Goal: Find specific page/section: Find specific page/section

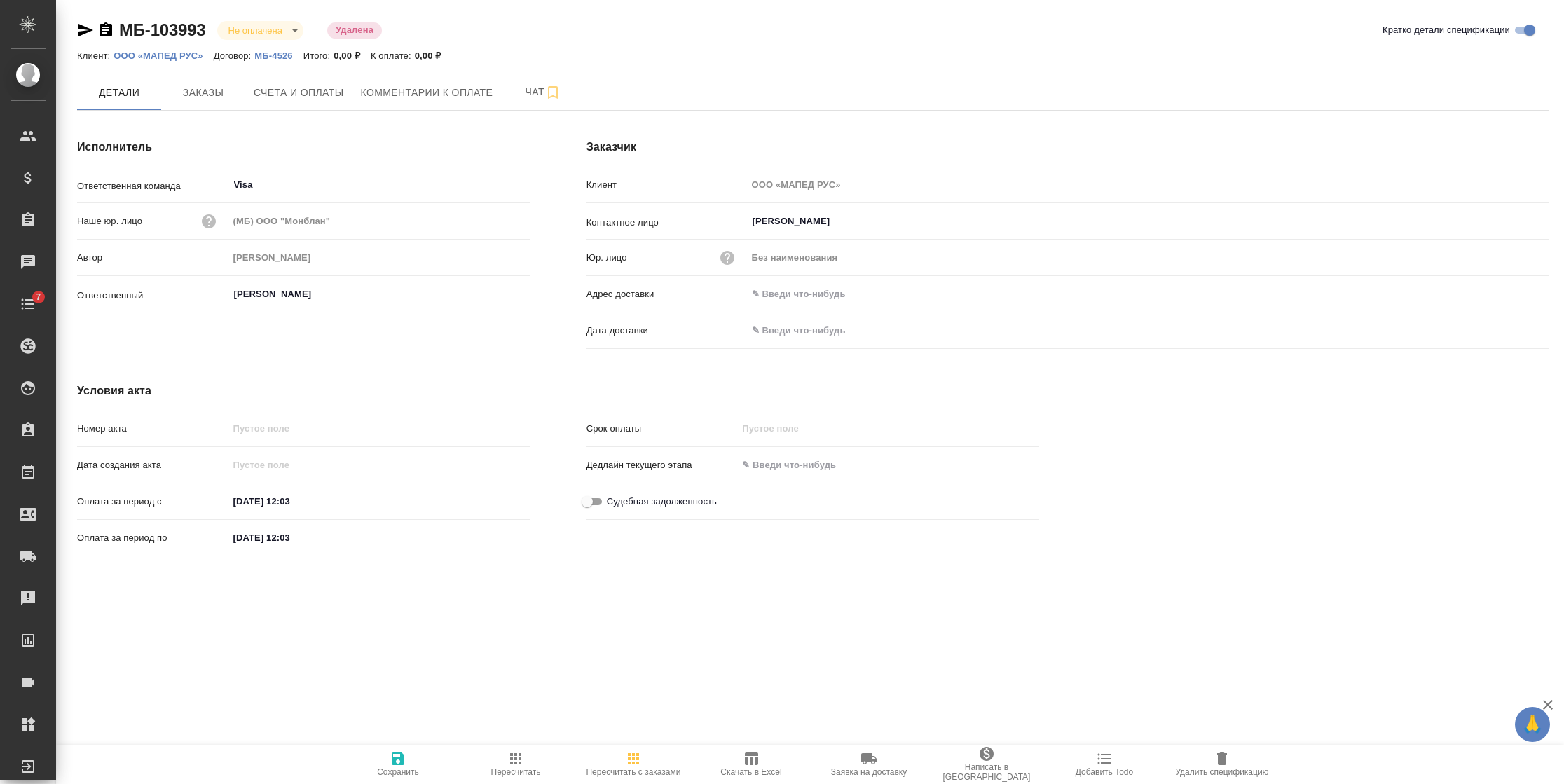
click at [170, 55] on p "ООО «МАПЕД РУС»" at bounding box center [163, 56] width 100 height 11
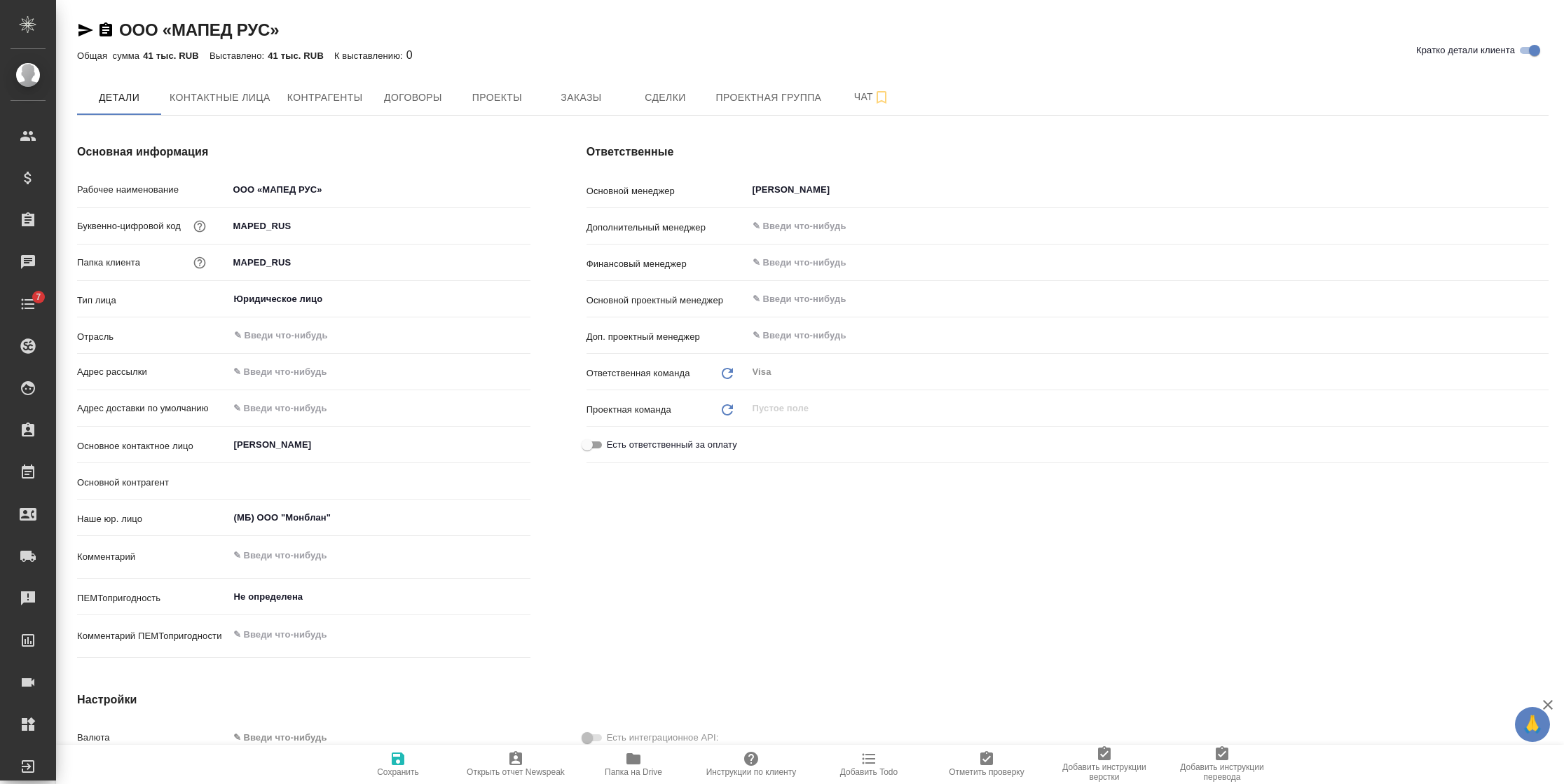
type textarea "x"
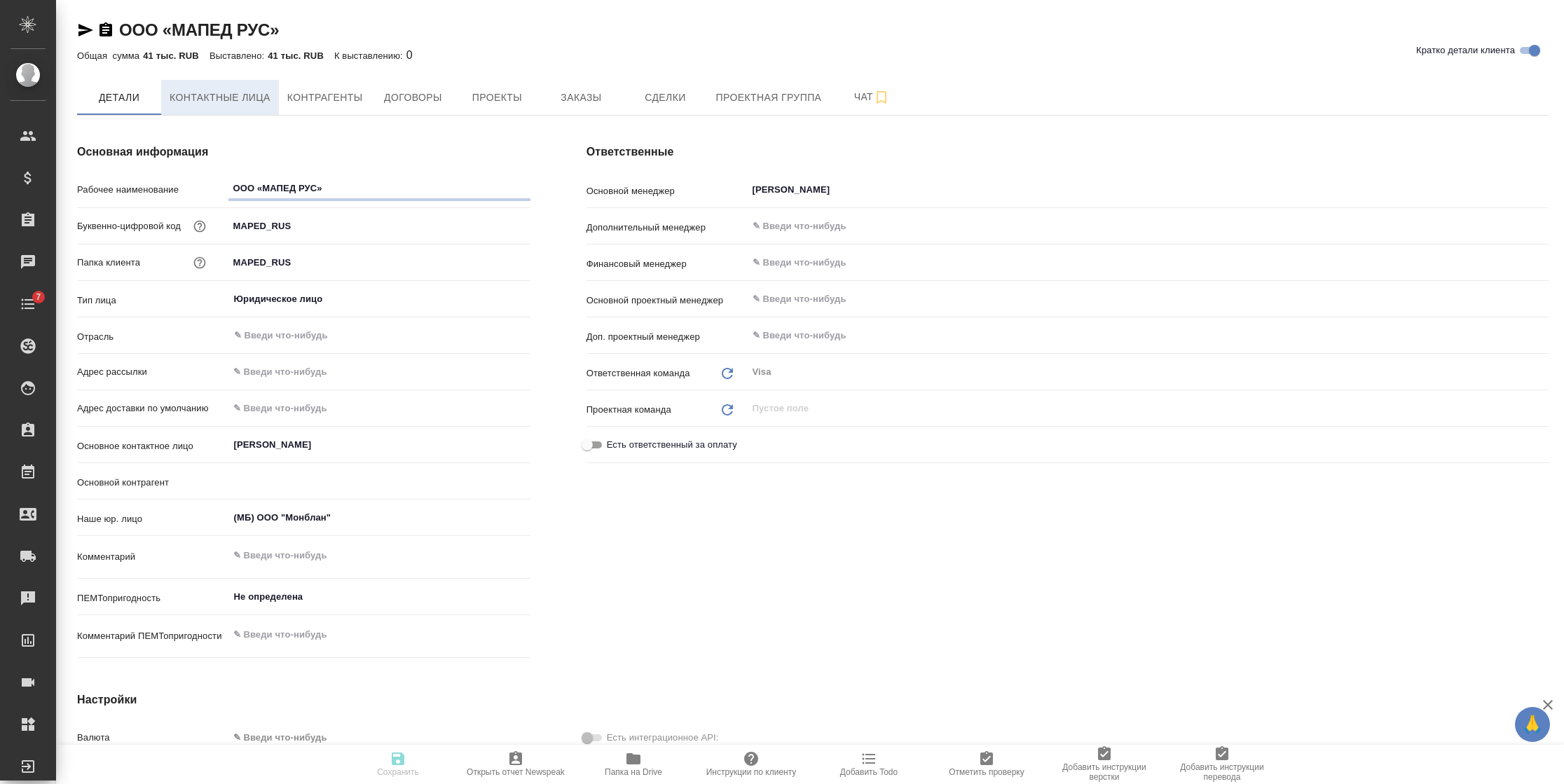
type textarea "x"
click at [230, 98] on span "Контактные лица" at bounding box center [219, 98] width 101 height 18
select select "RU"
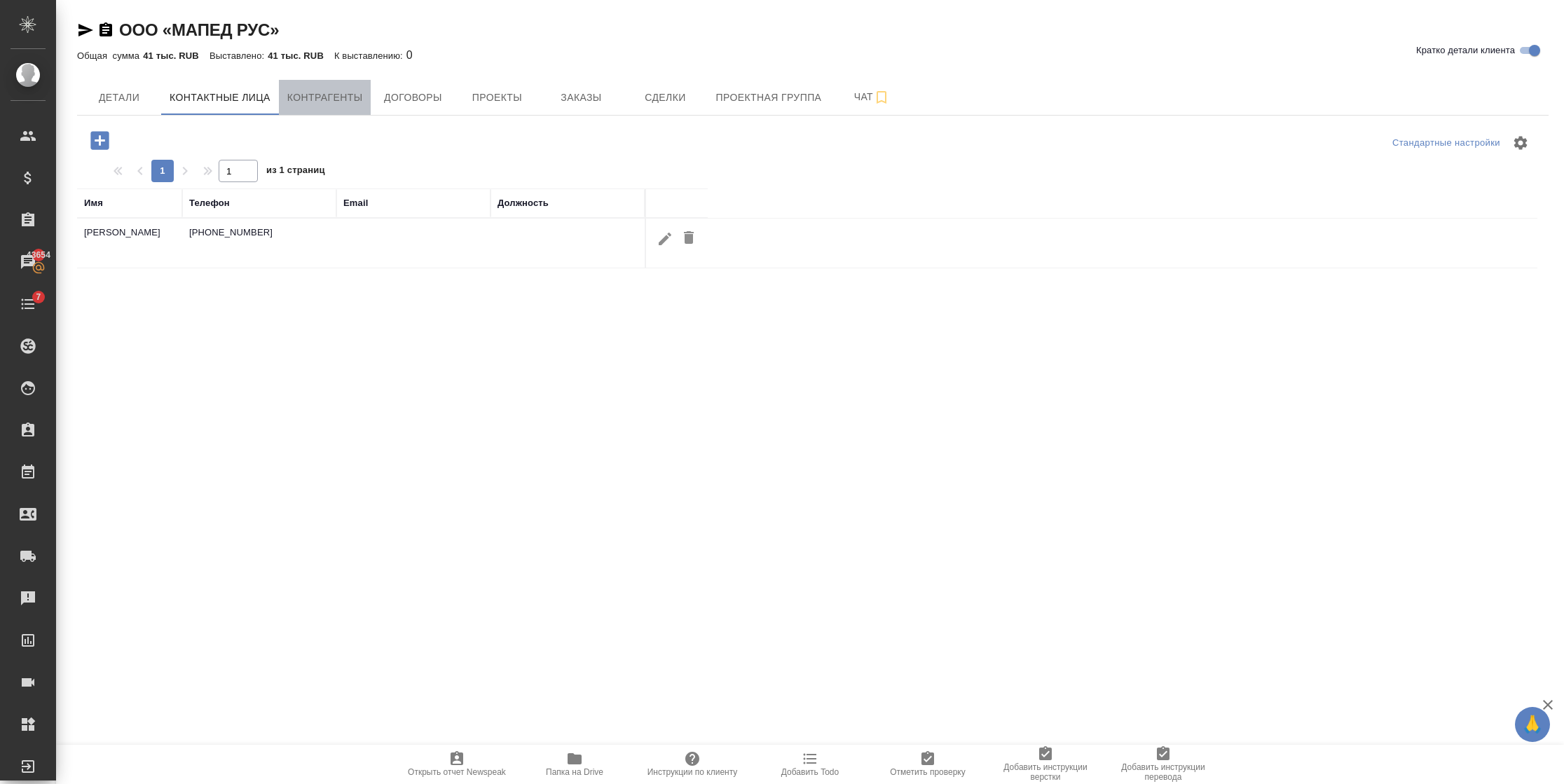
click at [288, 96] on span "Контрагенты" at bounding box center [326, 98] width 76 height 18
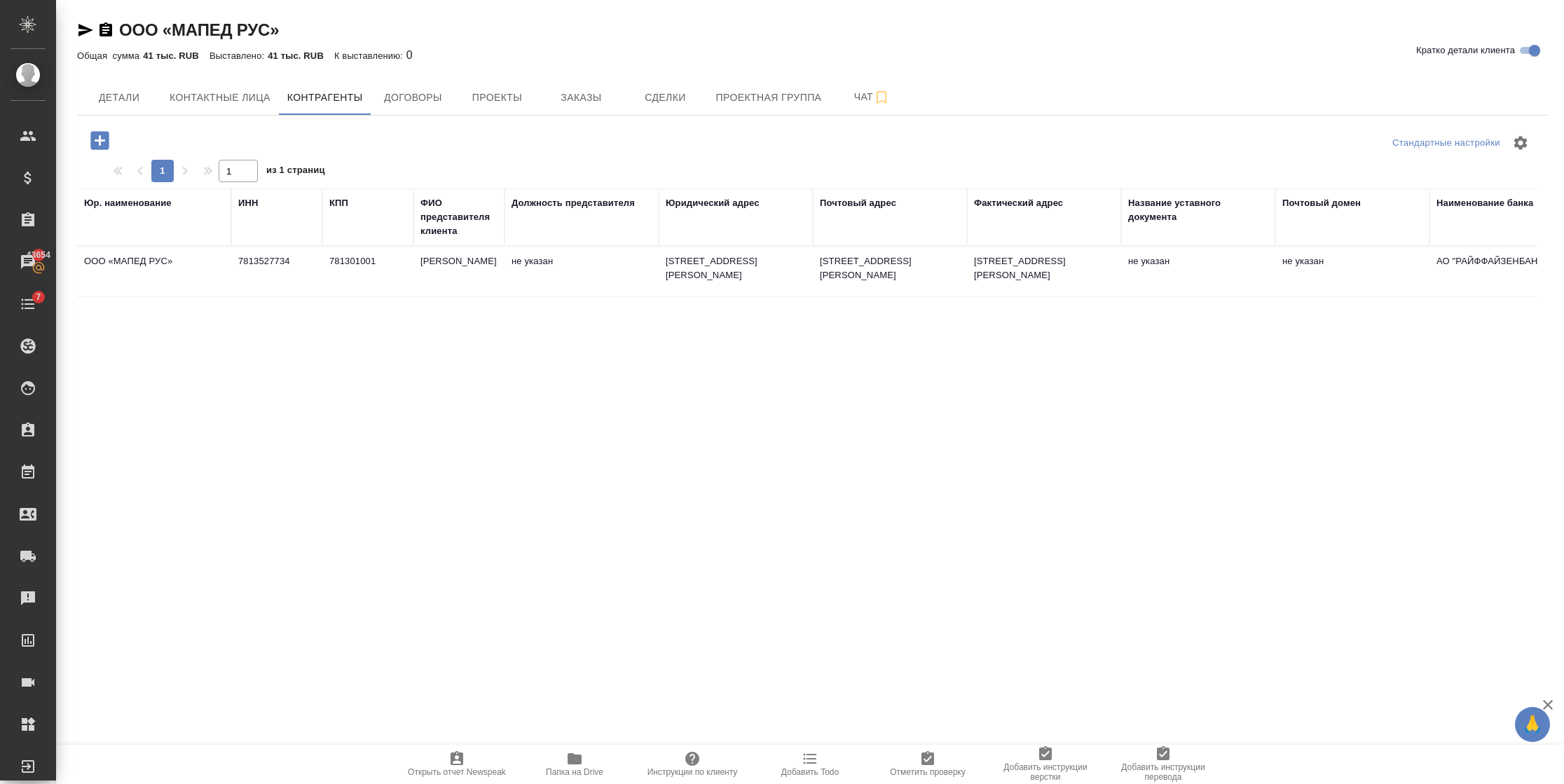
drag, startPoint x: 354, startPoint y: 333, endPoint x: 430, endPoint y: 335, distance: 76.0
click at [430, 335] on div "Стандартные настройки 1 1 из 1 страниц Юр. наименование ИНН КПП ФИО представите…" at bounding box center [812, 507] width 1471 height 784
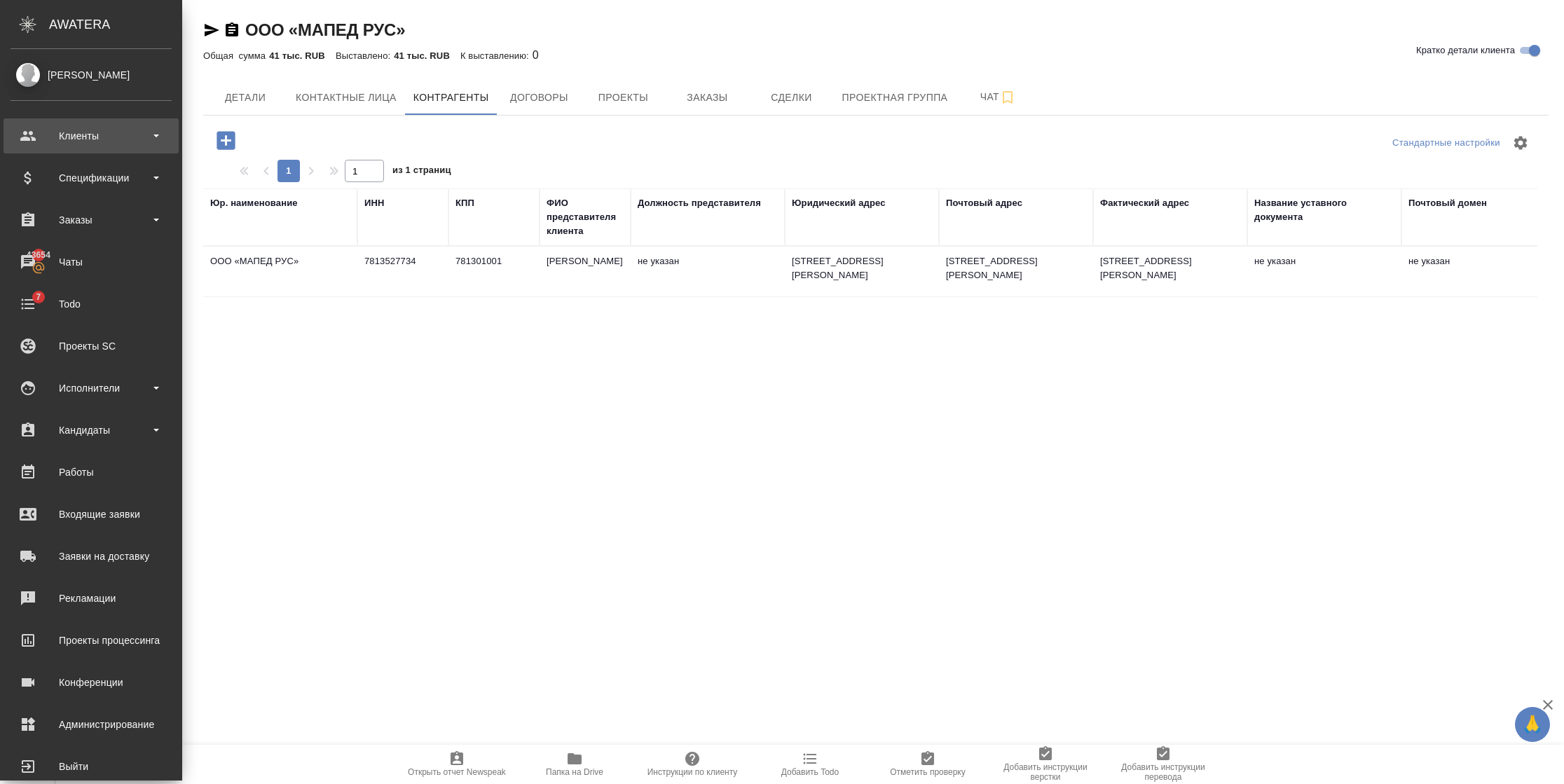
click at [34, 122] on div "Клиенты" at bounding box center [92, 135] width 175 height 35
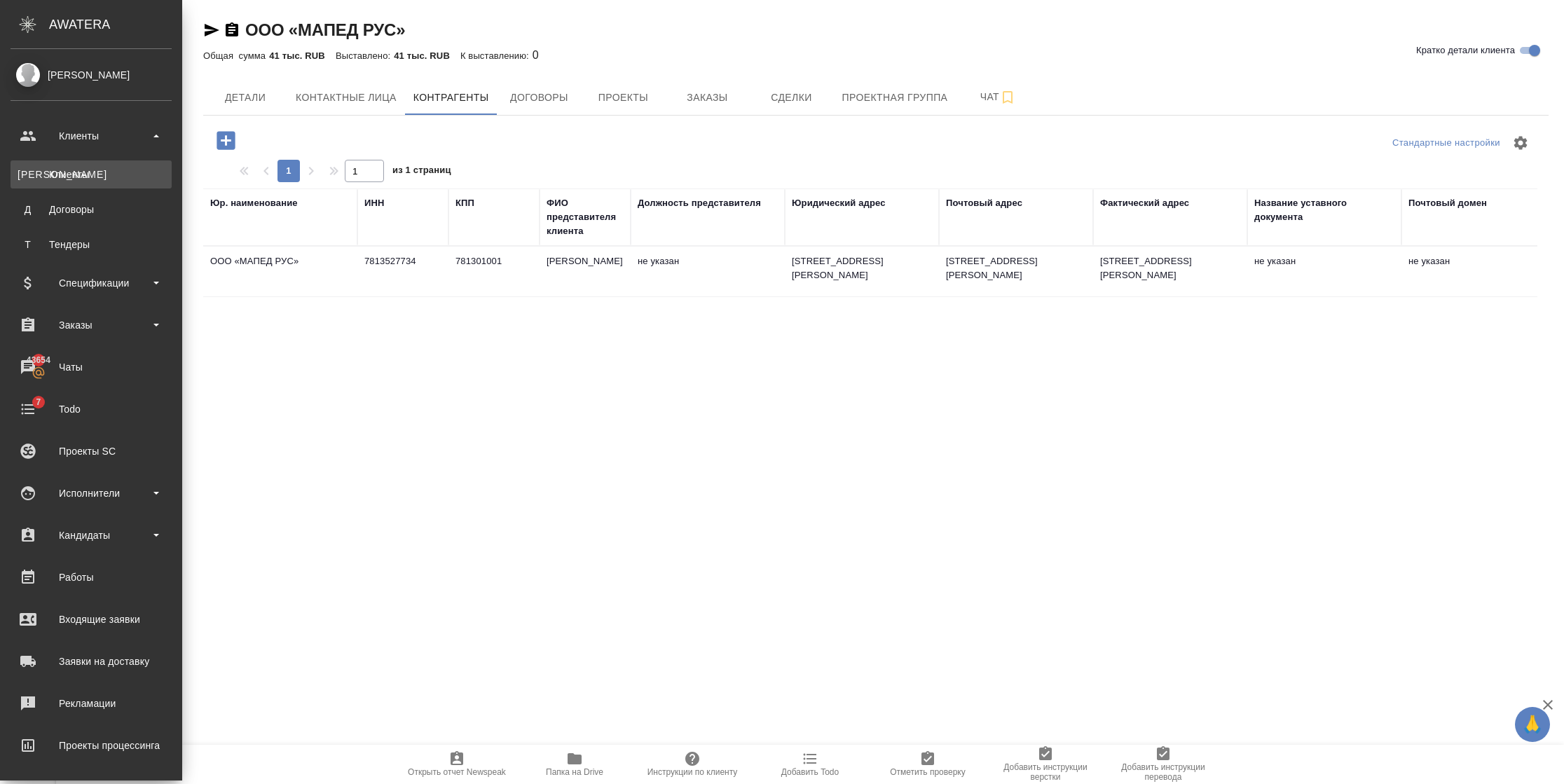
click at [43, 169] on div "Клиенты" at bounding box center [92, 174] width 147 height 14
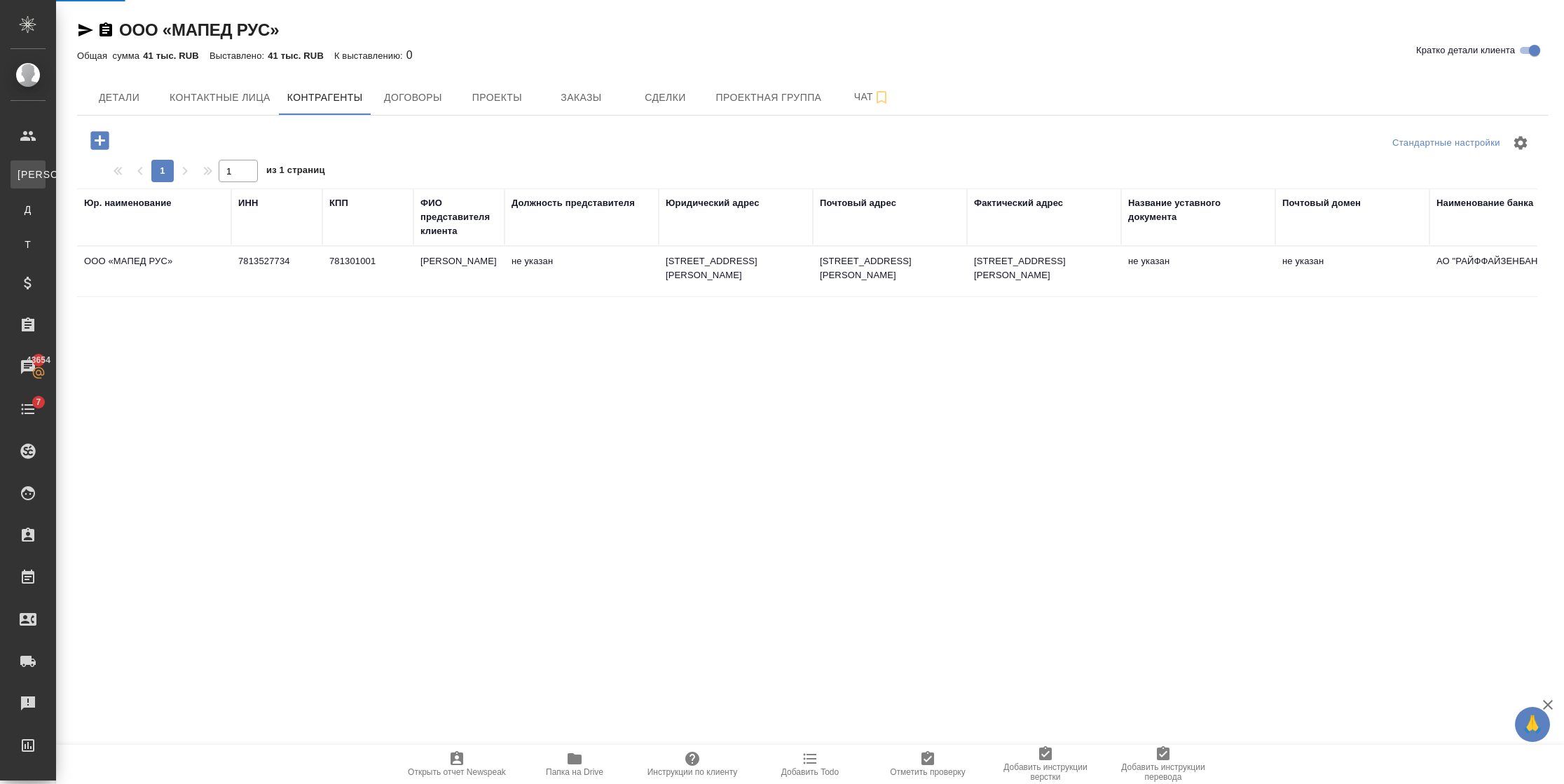
select select "RU"
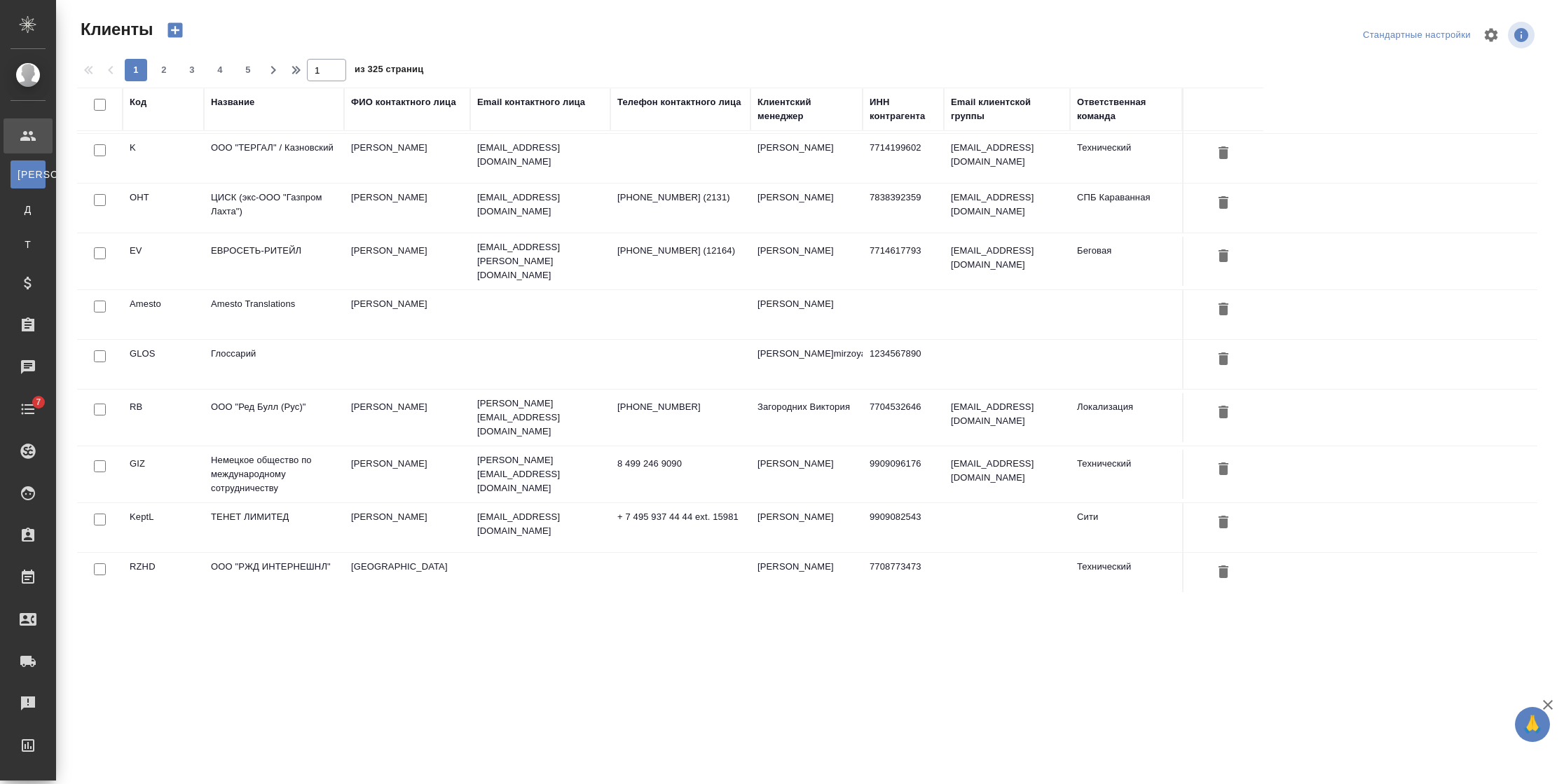
scroll to position [735, 0]
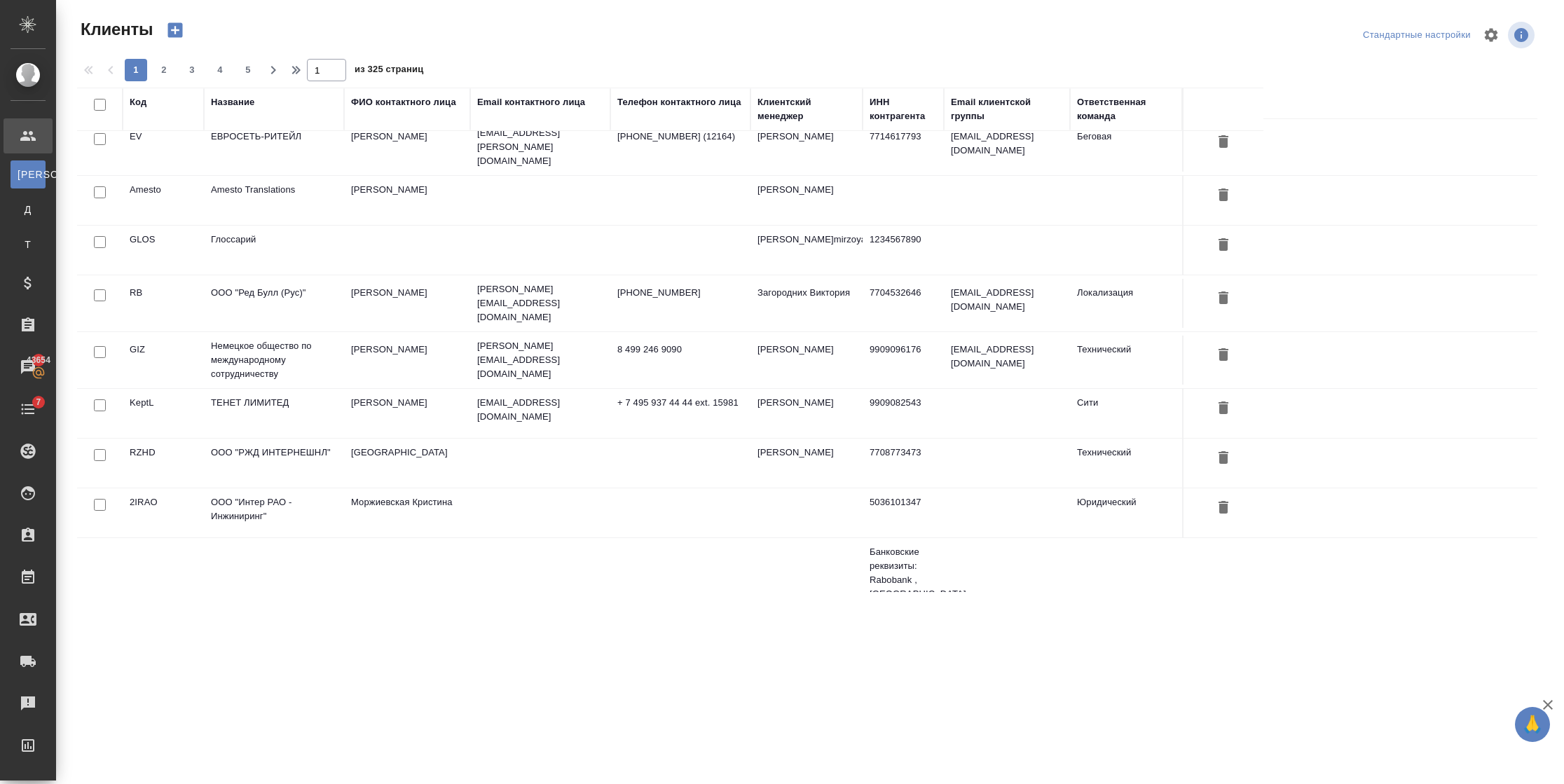
click at [256, 389] on td "ТЕНЕТ ЛИМИТЕД" at bounding box center [274, 413] width 140 height 49
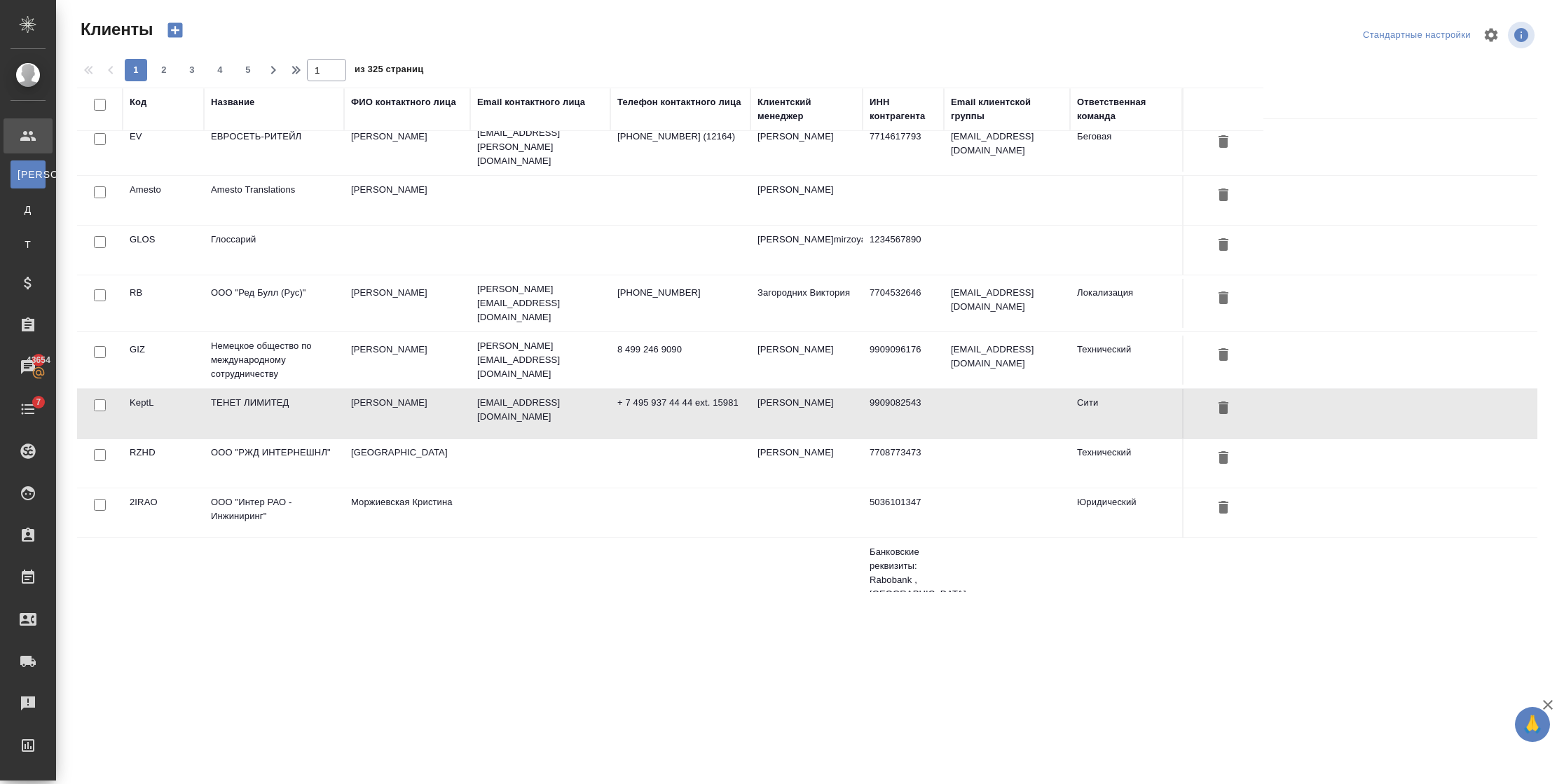
click at [256, 389] on td "ТЕНЕТ ЛИМИТЕД" at bounding box center [274, 413] width 140 height 49
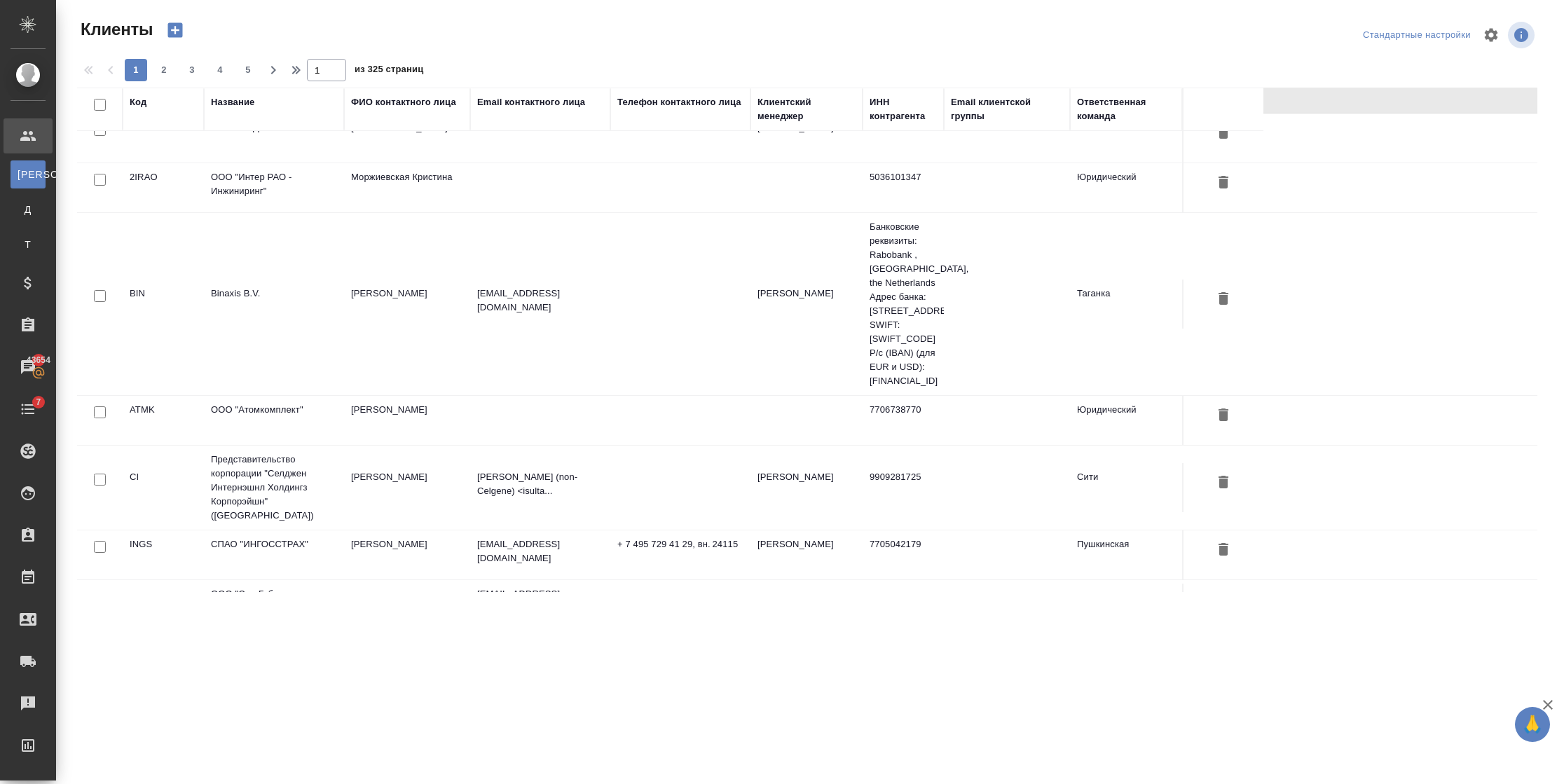
click at [277, 396] on td "ООО "Атомкомплект"" at bounding box center [274, 420] width 140 height 49
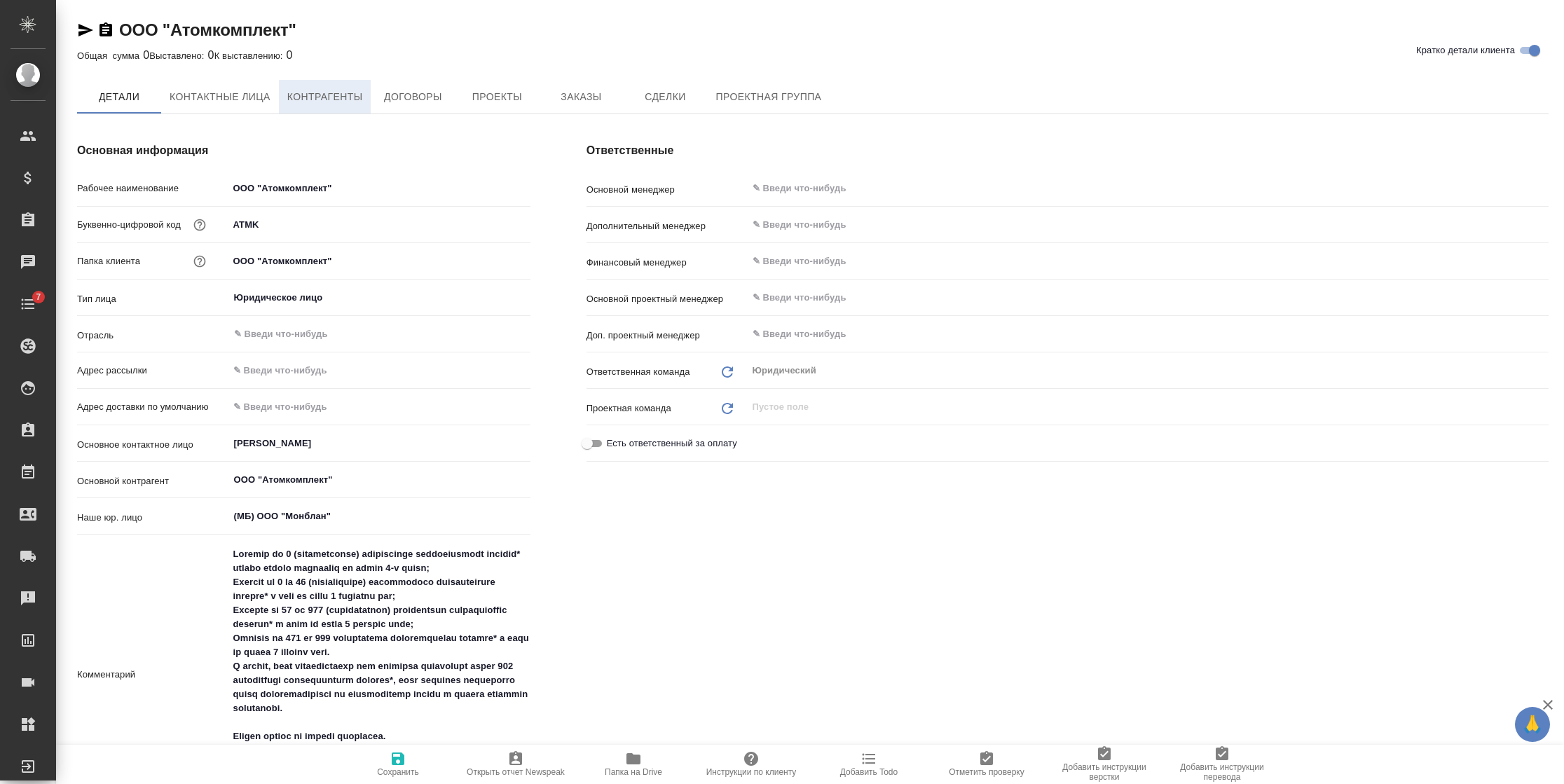
click at [333, 99] on span "Контрагенты" at bounding box center [326, 98] width 76 height 18
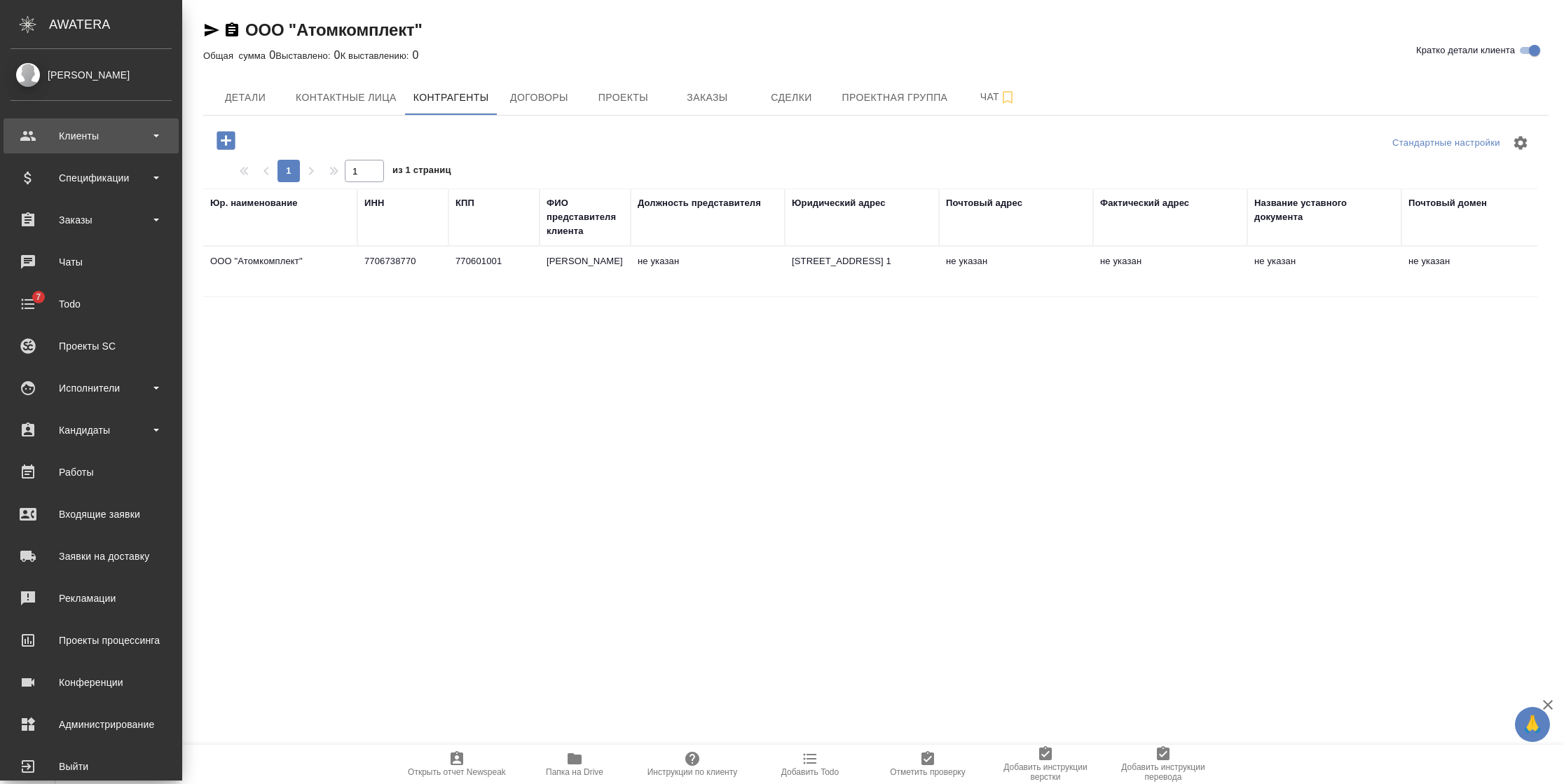
click at [53, 129] on div "Клиенты" at bounding box center [92, 135] width 161 height 21
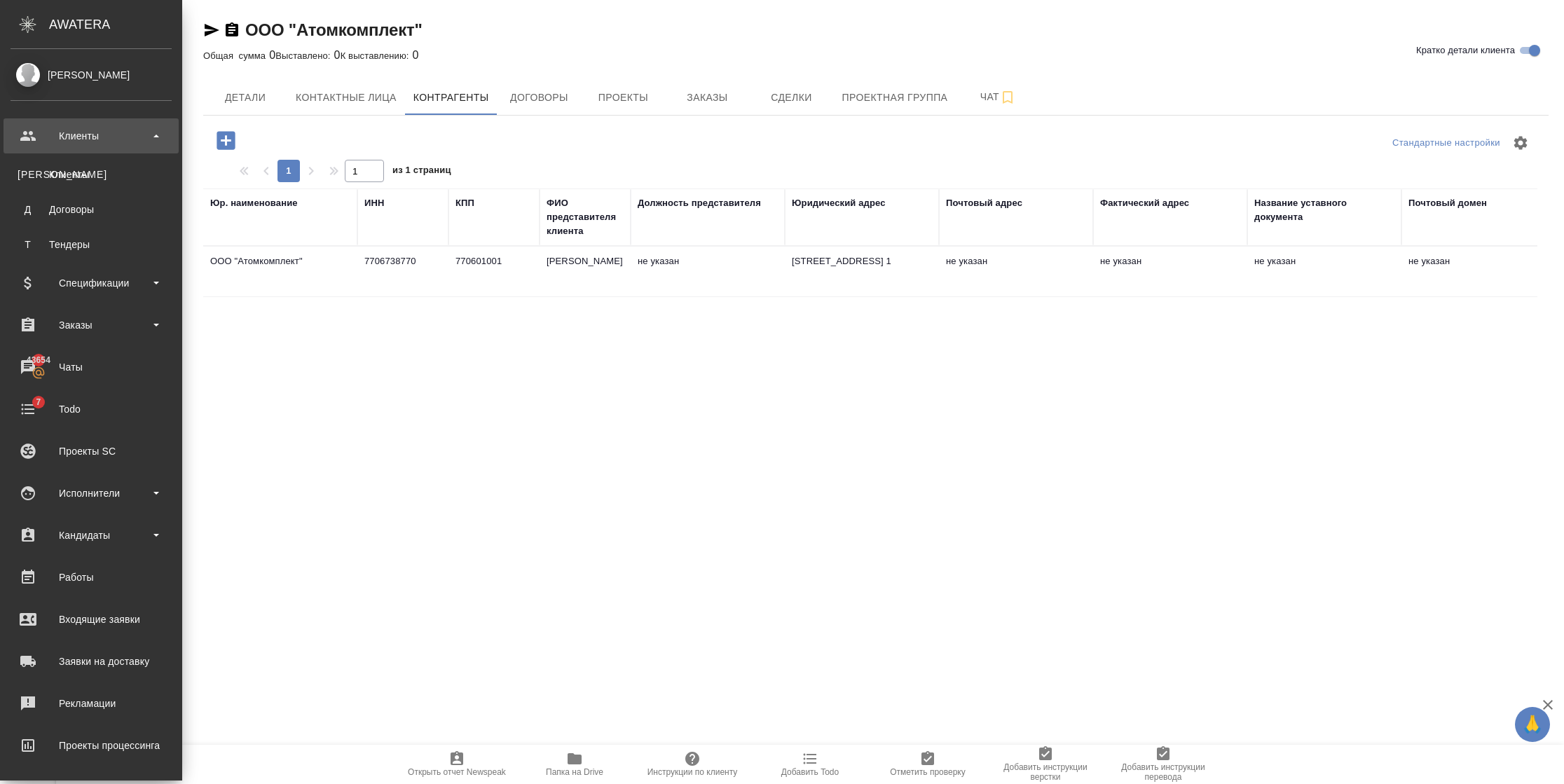
click at [87, 130] on div "Клиенты" at bounding box center [92, 135] width 161 height 21
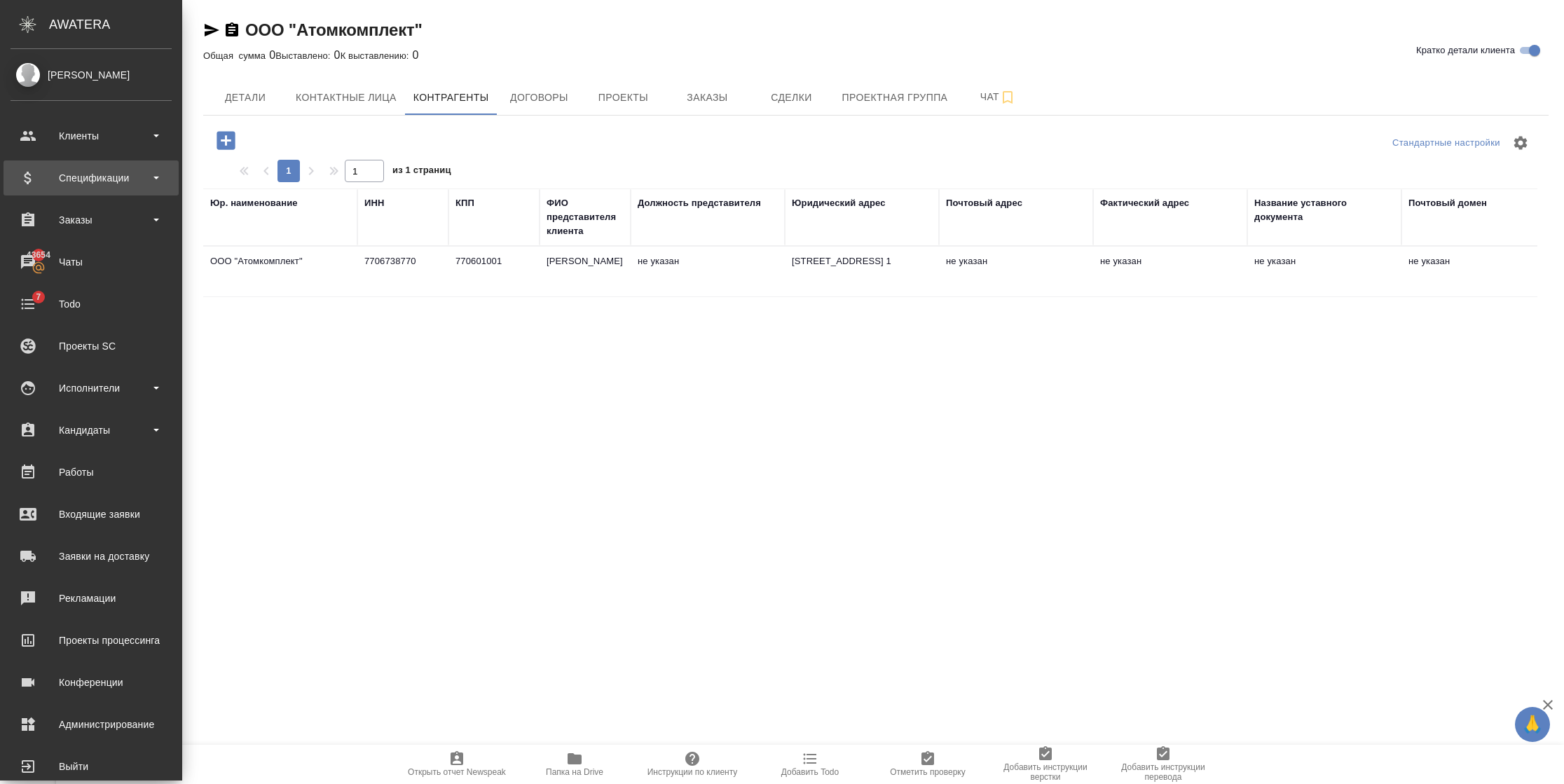
click at [75, 183] on div "Спецификации" at bounding box center [92, 177] width 161 height 21
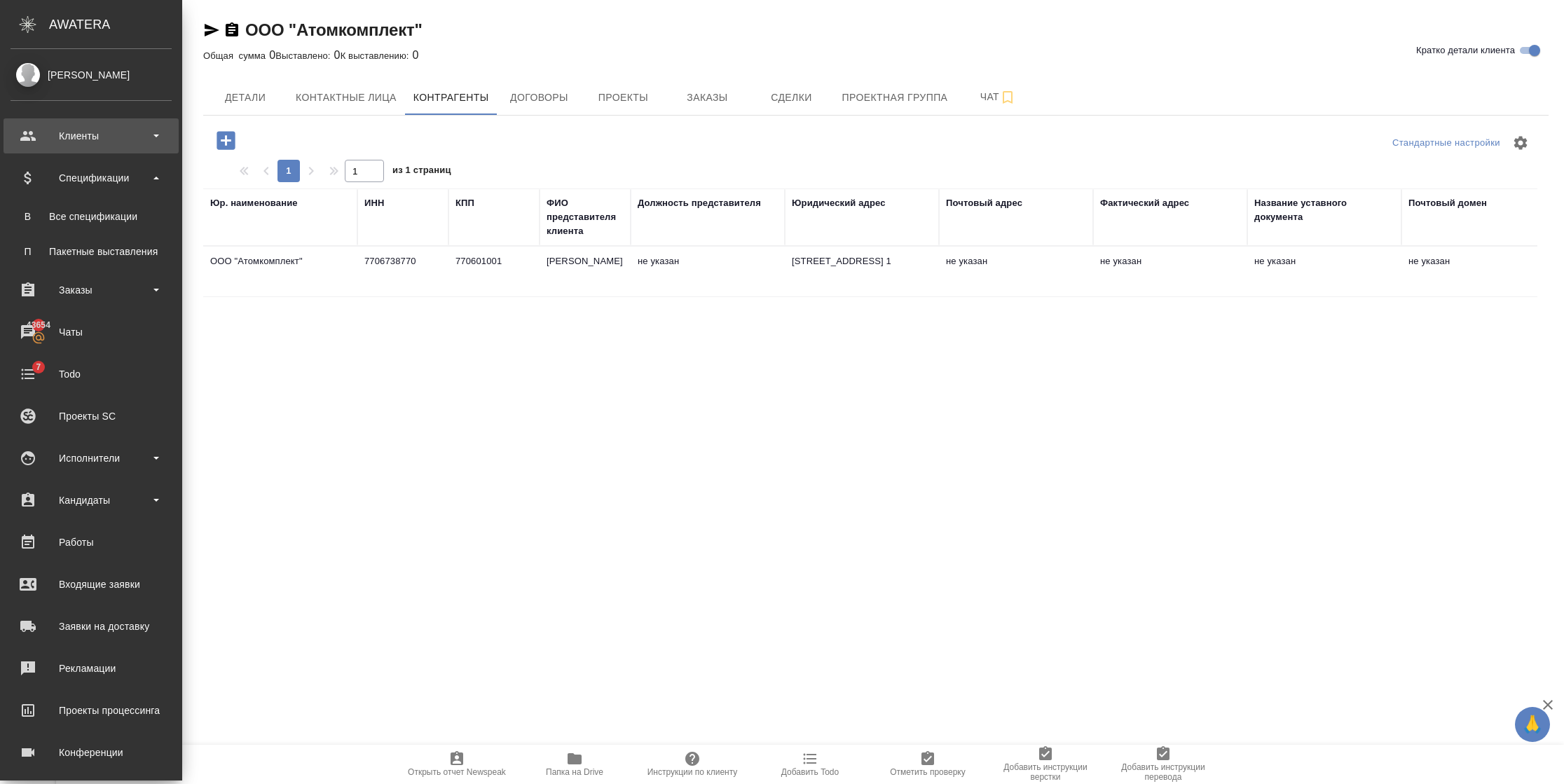
click at [84, 129] on div "Клиенты" at bounding box center [92, 135] width 161 height 21
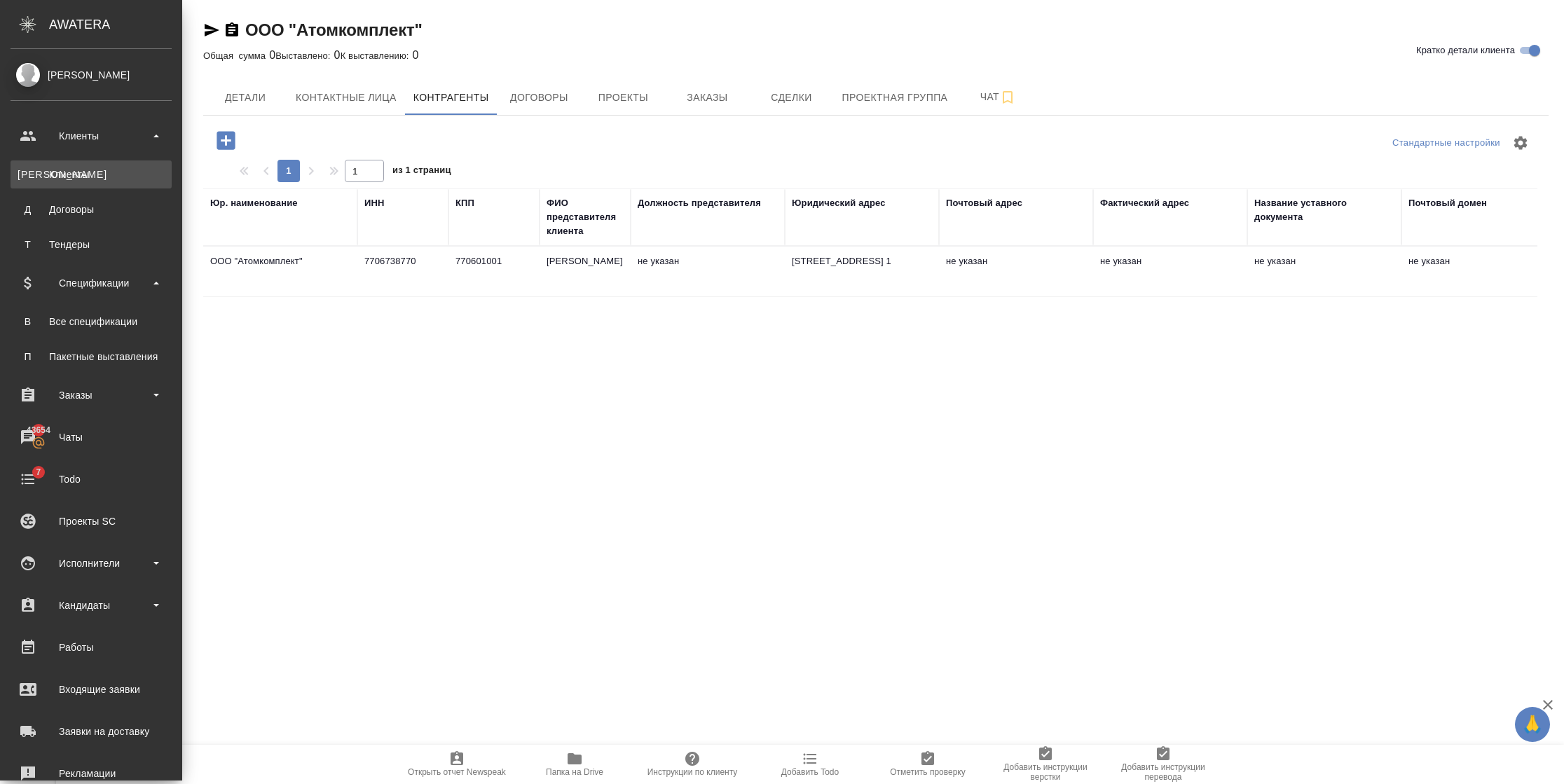
click at [117, 169] on div "Клиенты" at bounding box center [92, 174] width 147 height 14
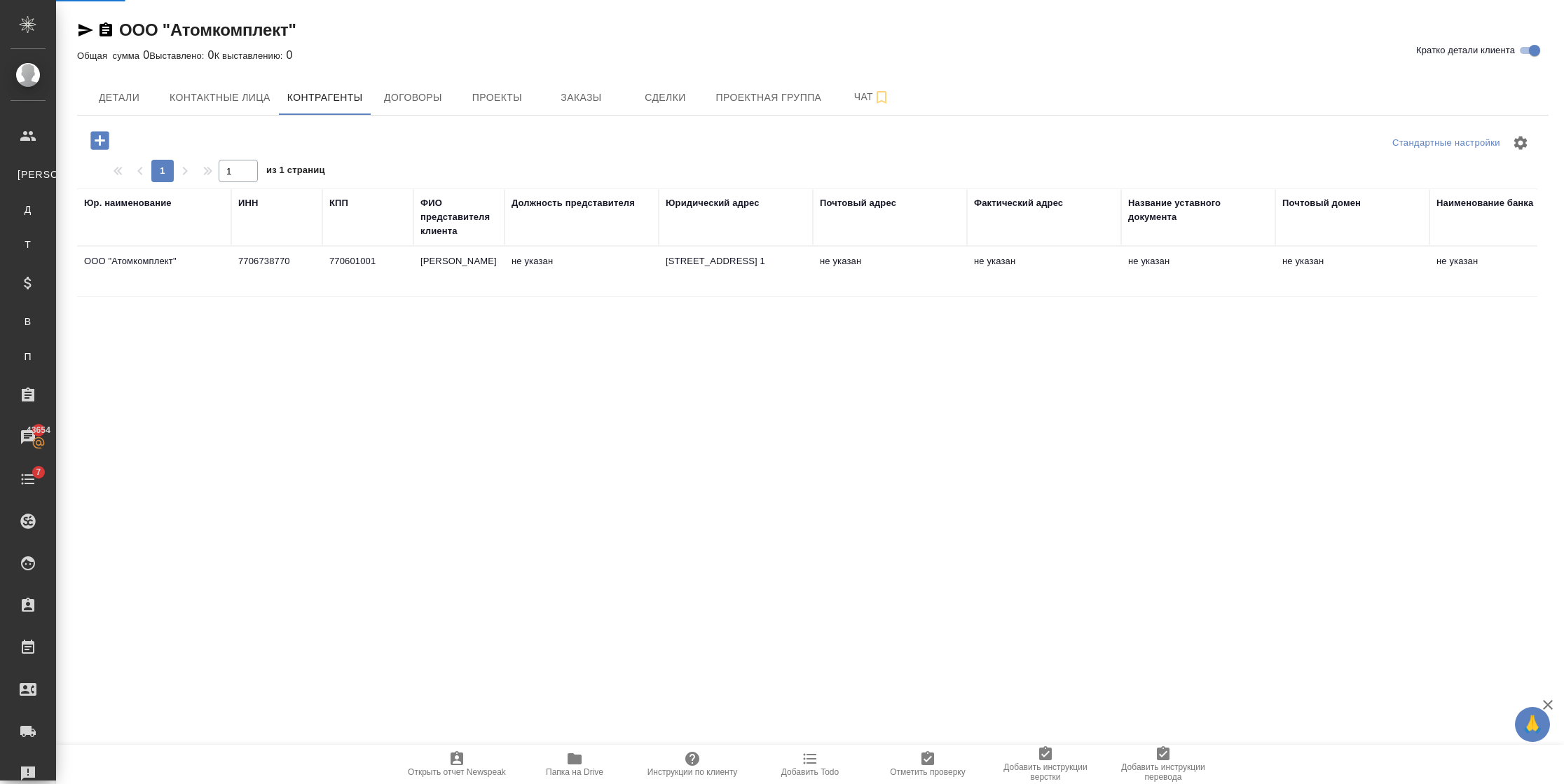
select select "RU"
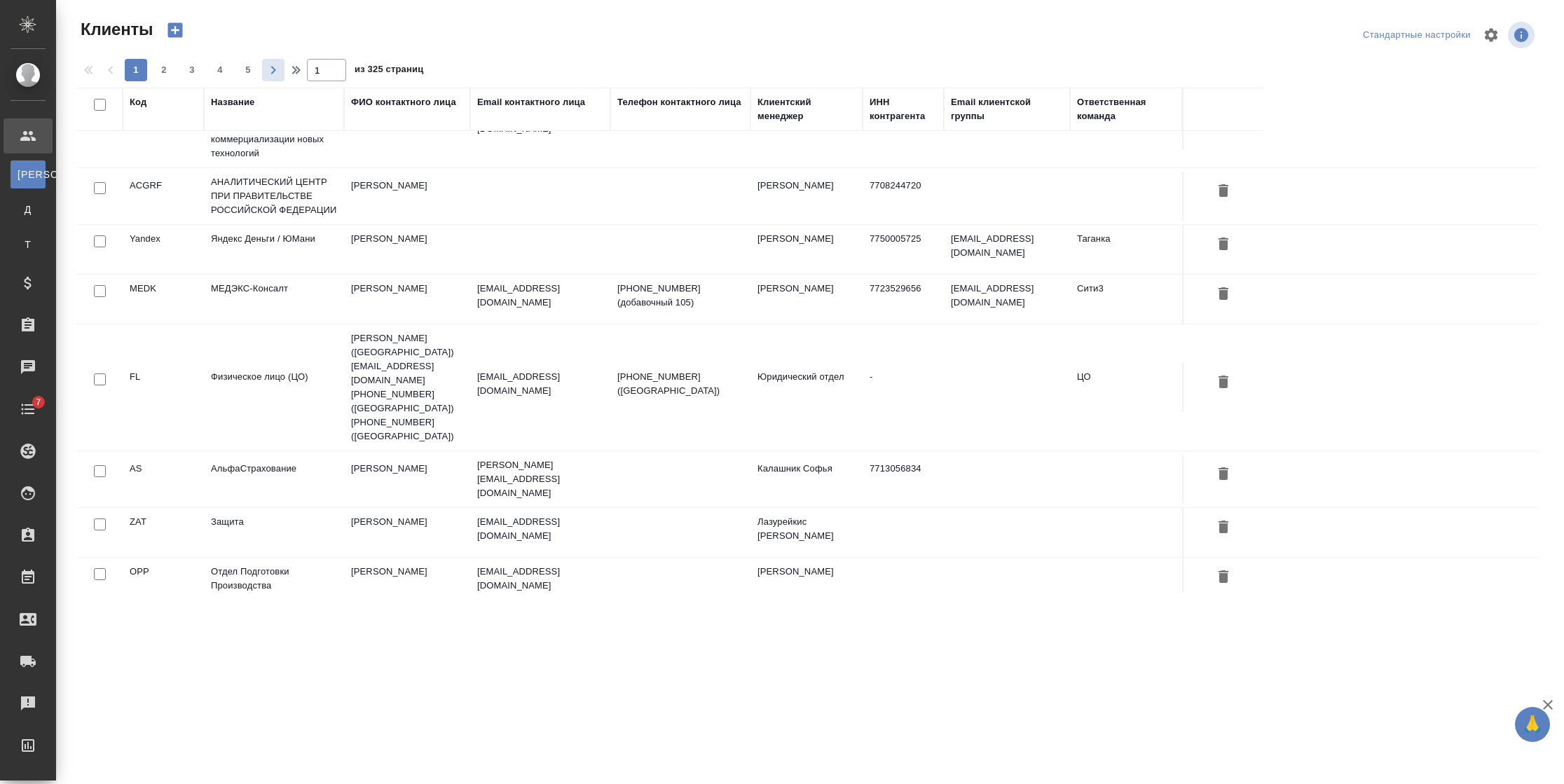
scroll to position [210, 0]
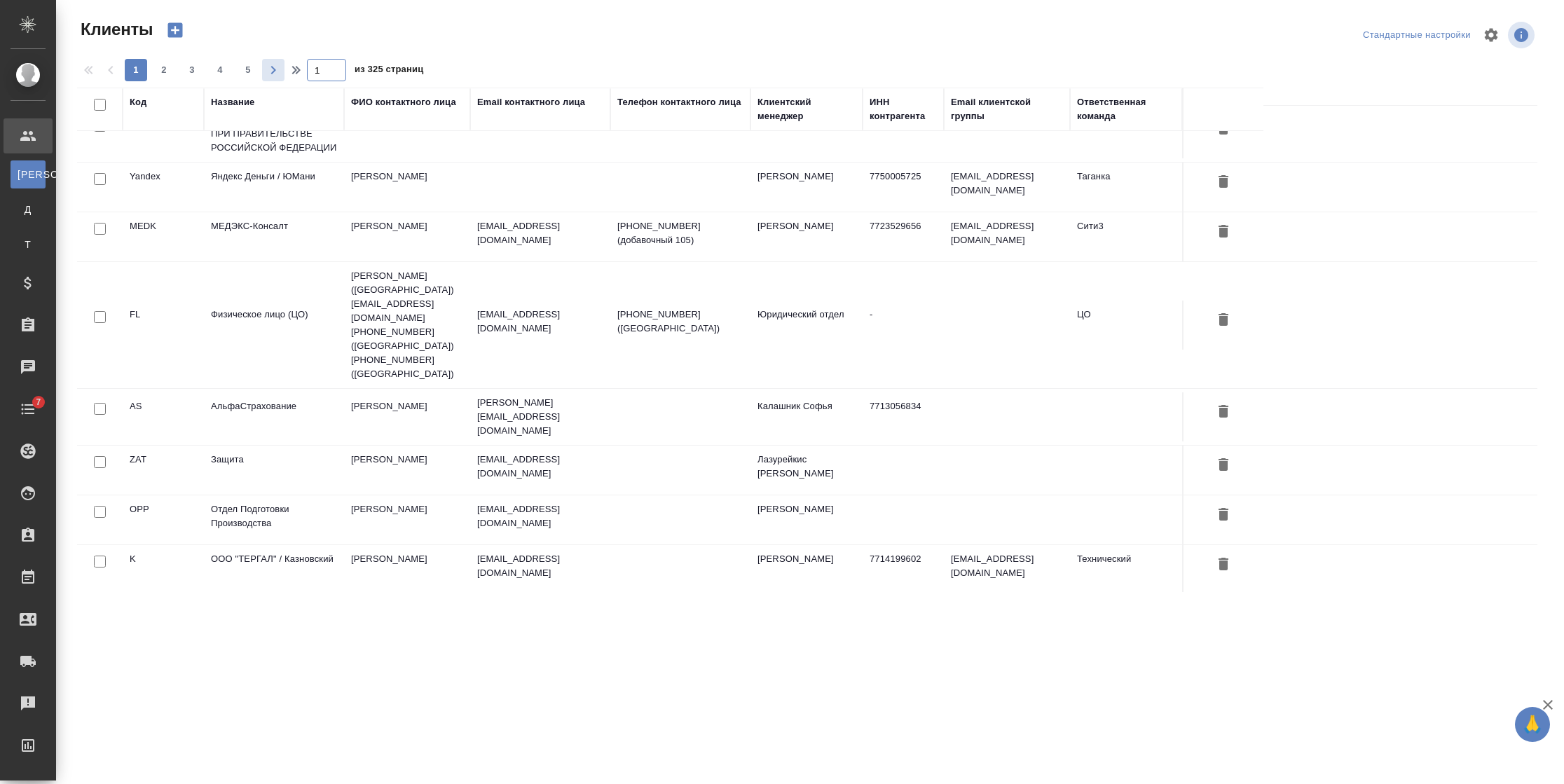
drag, startPoint x: 319, startPoint y: 65, endPoint x: 276, endPoint y: 73, distance: 43.7
click at [276, 73] on div "1 2 3 4 5 1 из 325 страниц" at bounding box center [812, 70] width 1471 height 23
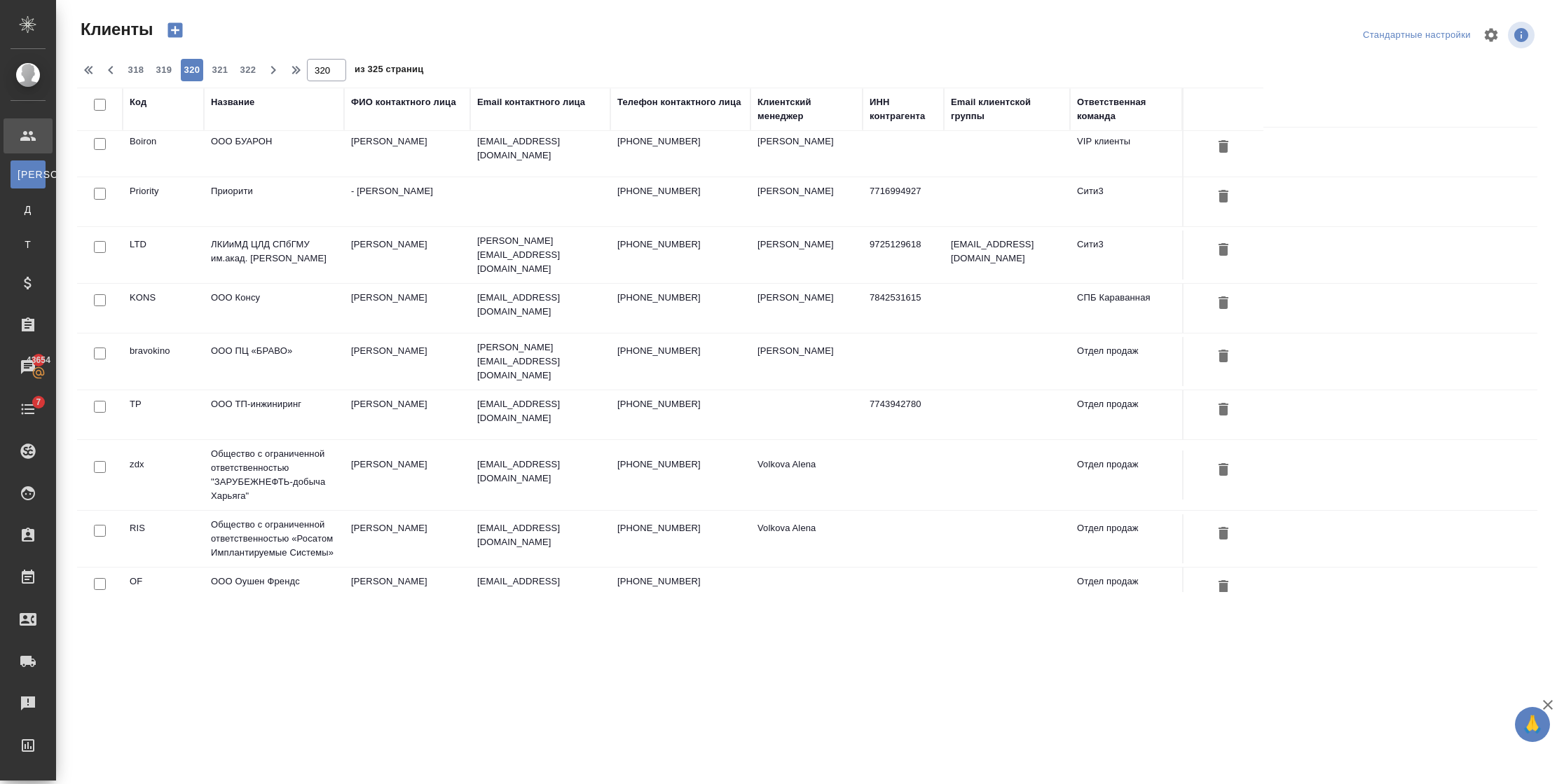
click at [344, 235] on td "Русанова Екатерина" at bounding box center [407, 255] width 126 height 49
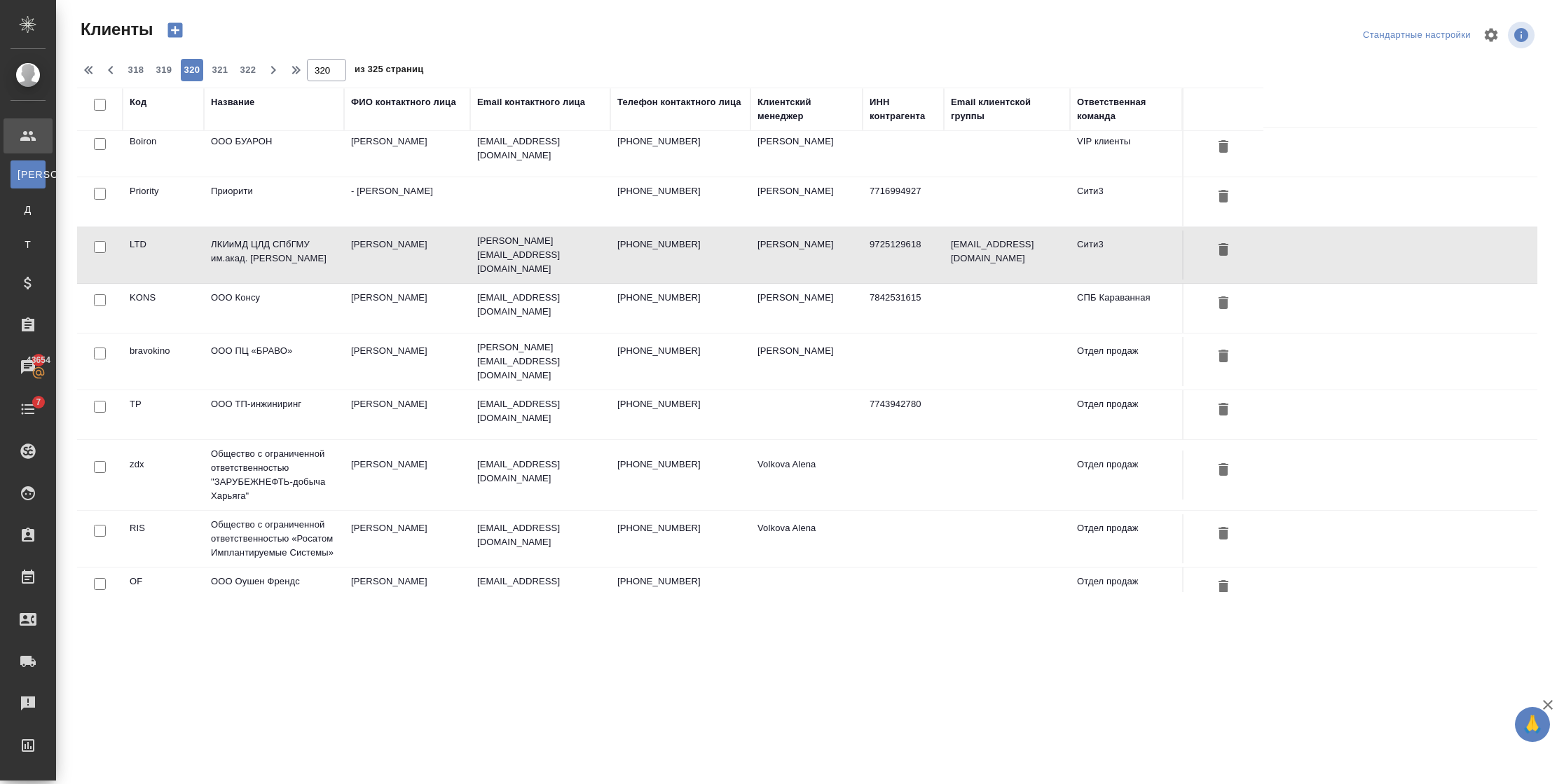
click at [344, 235] on td "Русанова Екатерина" at bounding box center [407, 255] width 126 height 49
click at [396, 394] on td "Кузин Денис Сергеевич" at bounding box center [407, 414] width 126 height 49
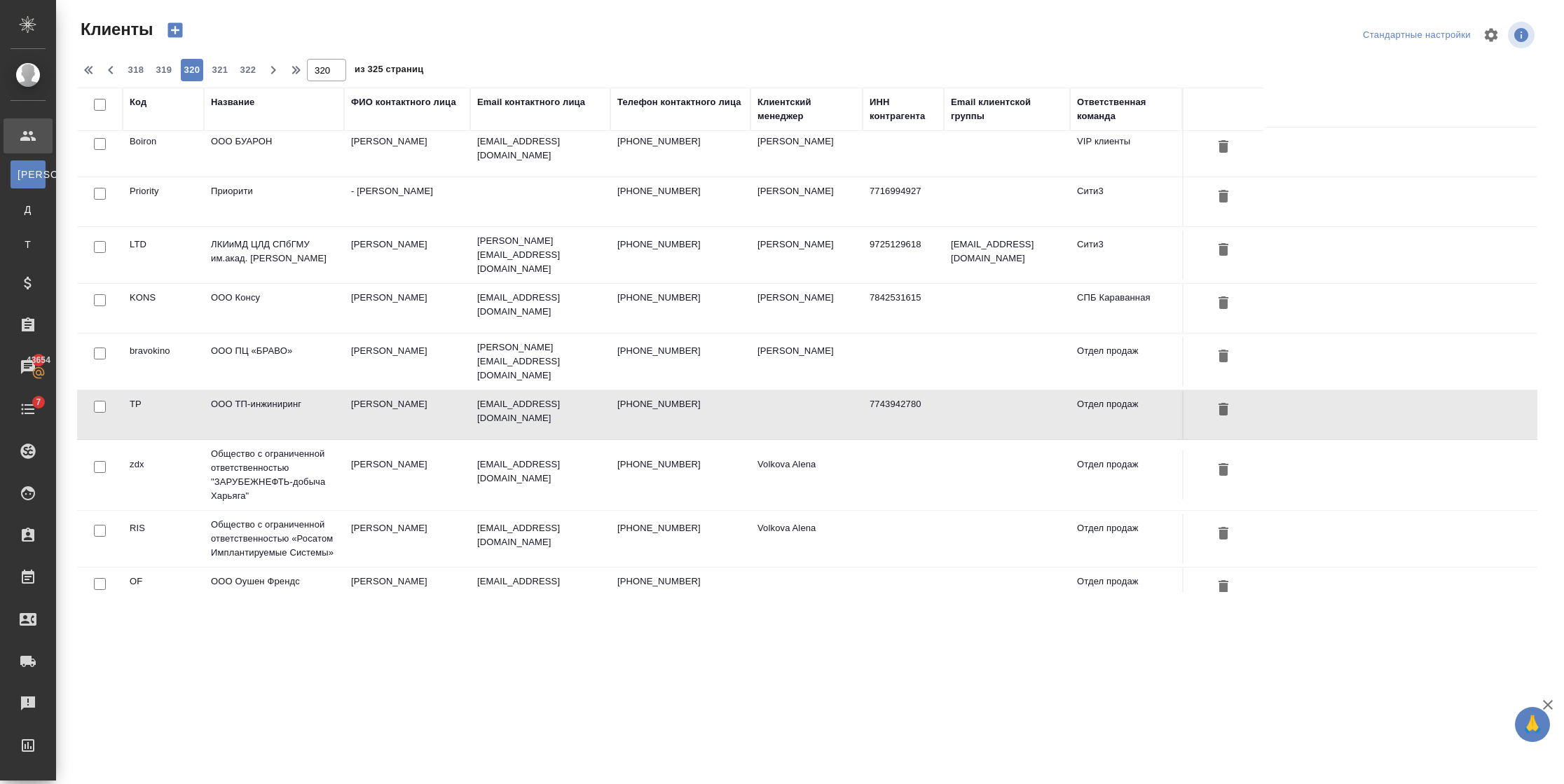
click at [396, 394] on td "Кузин Денис Сергеевич" at bounding box center [407, 414] width 126 height 49
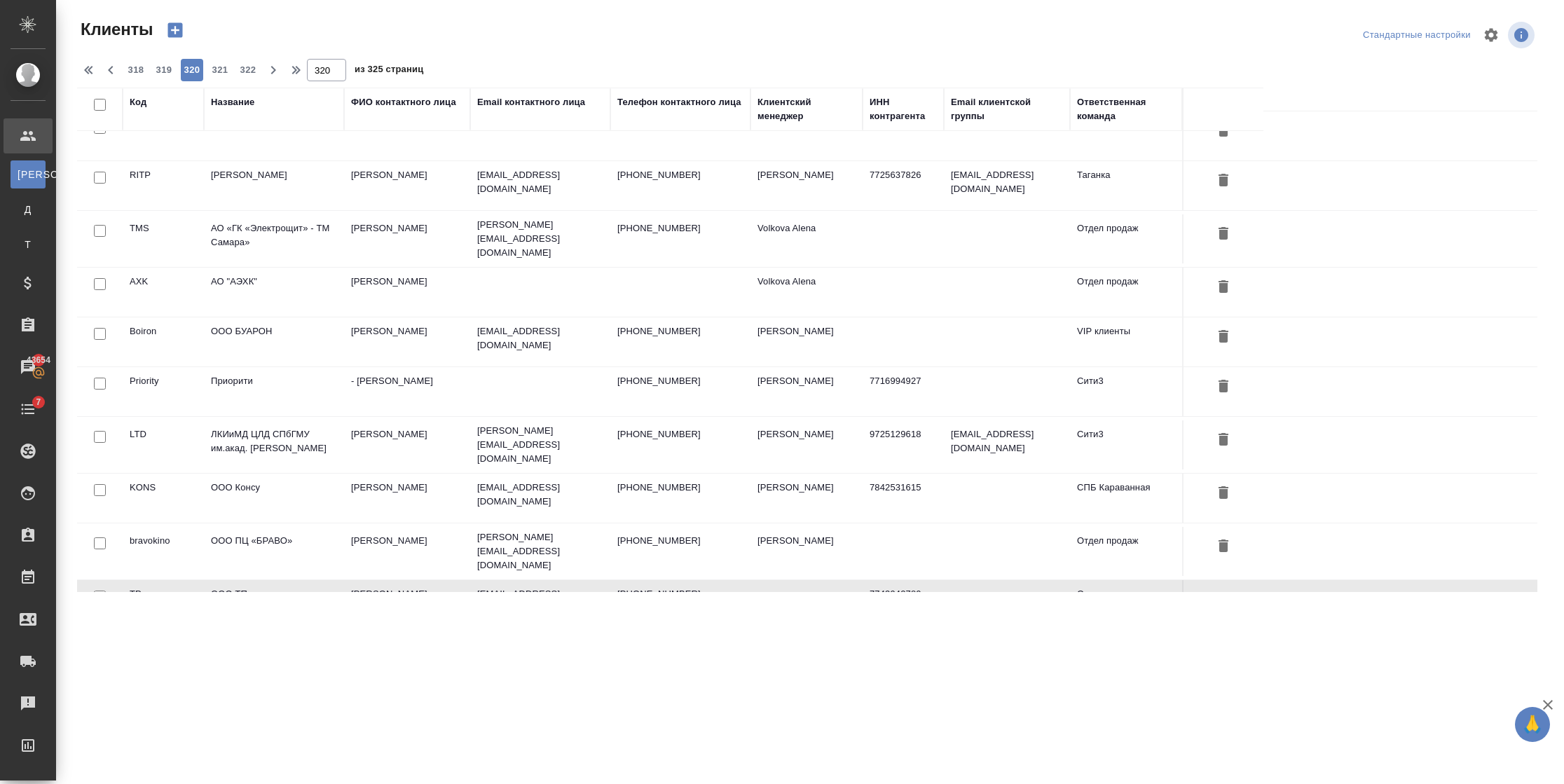
scroll to position [0, 0]
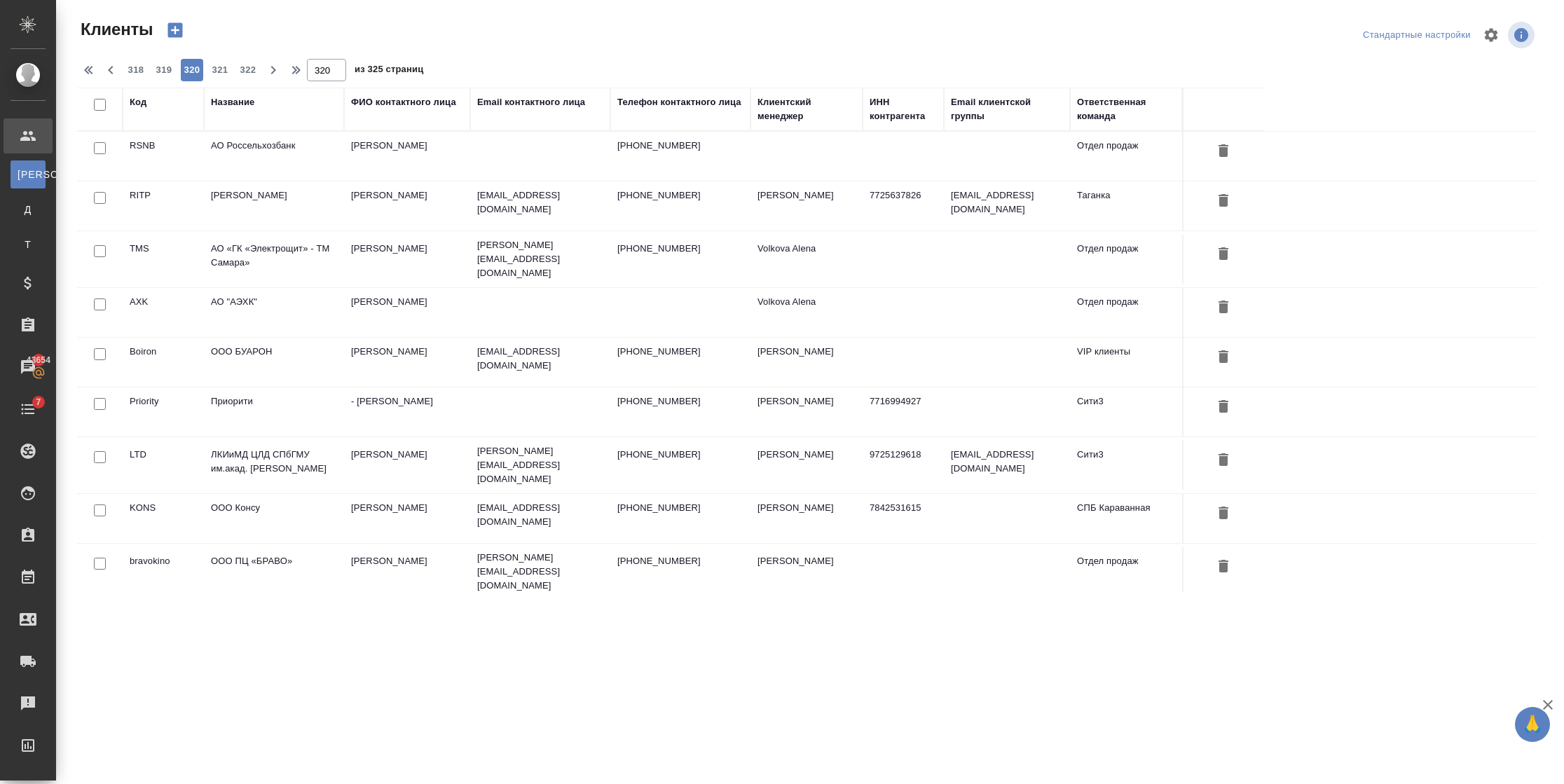
click at [275, 205] on td "Ритейл Профайл" at bounding box center [274, 205] width 140 height 49
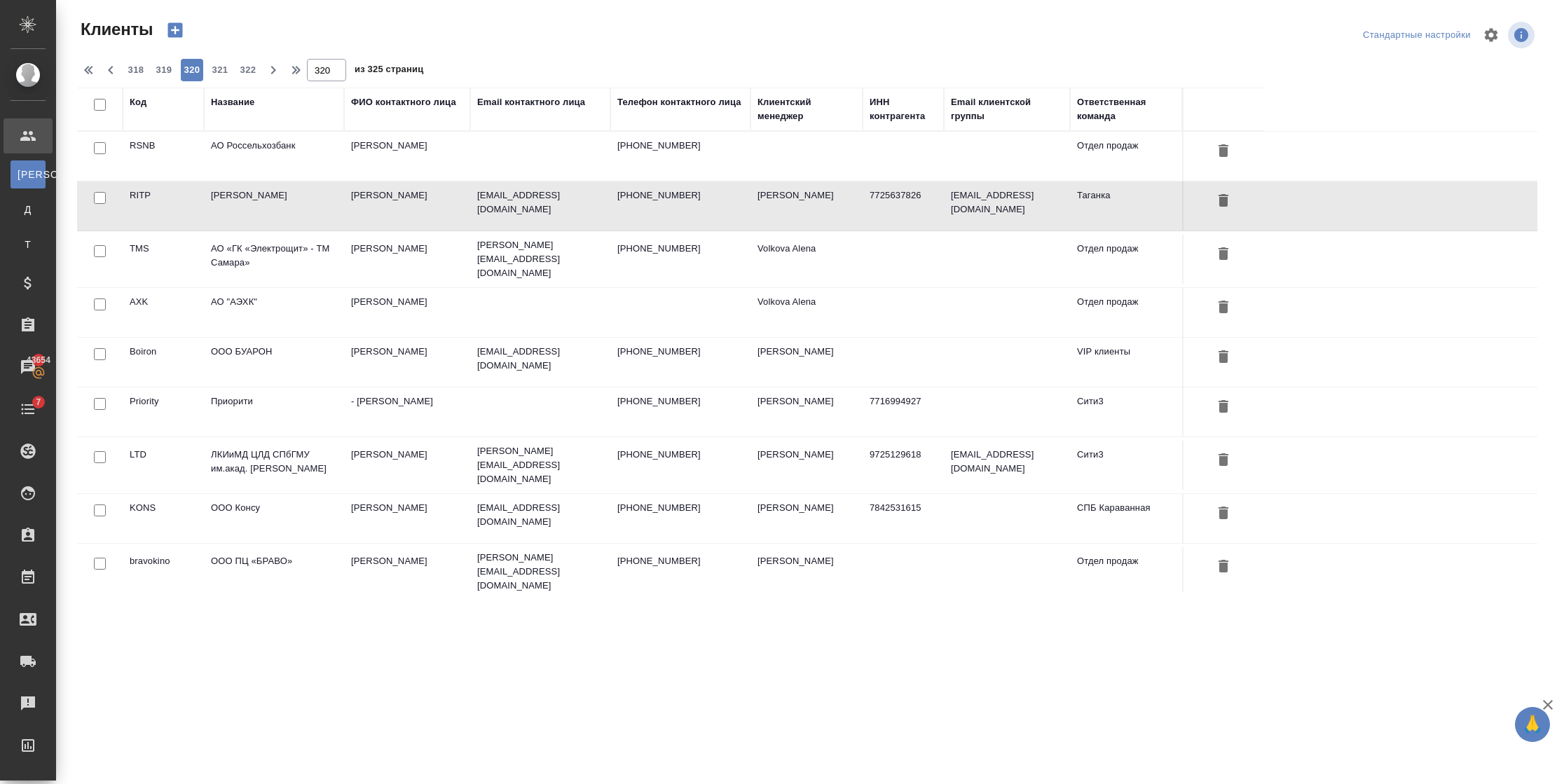
click at [275, 205] on td "Ритейл Профайл" at bounding box center [274, 205] width 140 height 49
click at [164, 71] on span "319" at bounding box center [163, 70] width 23 height 14
type input "319"
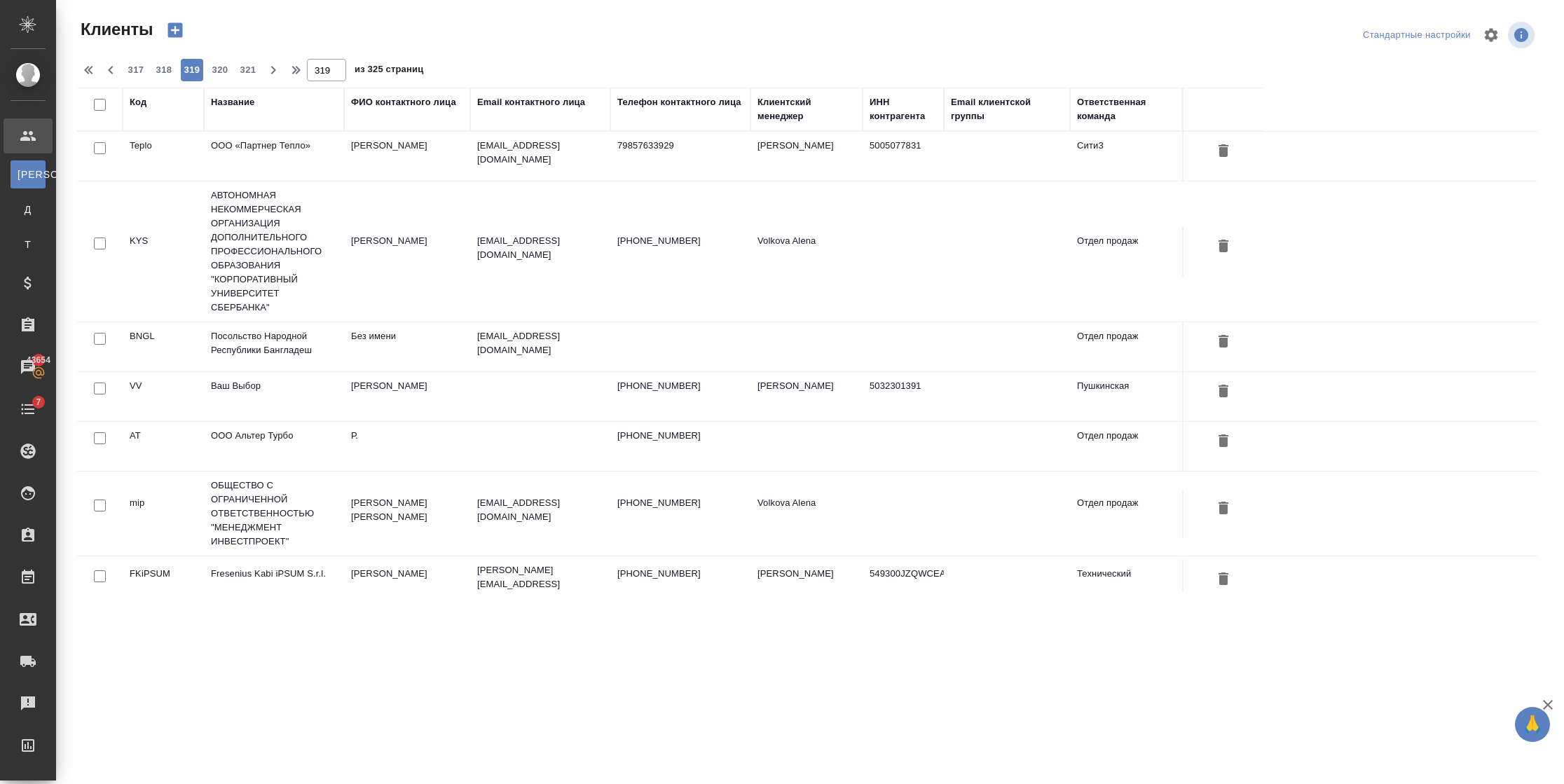
click at [657, 353] on td at bounding box center [680, 346] width 140 height 49
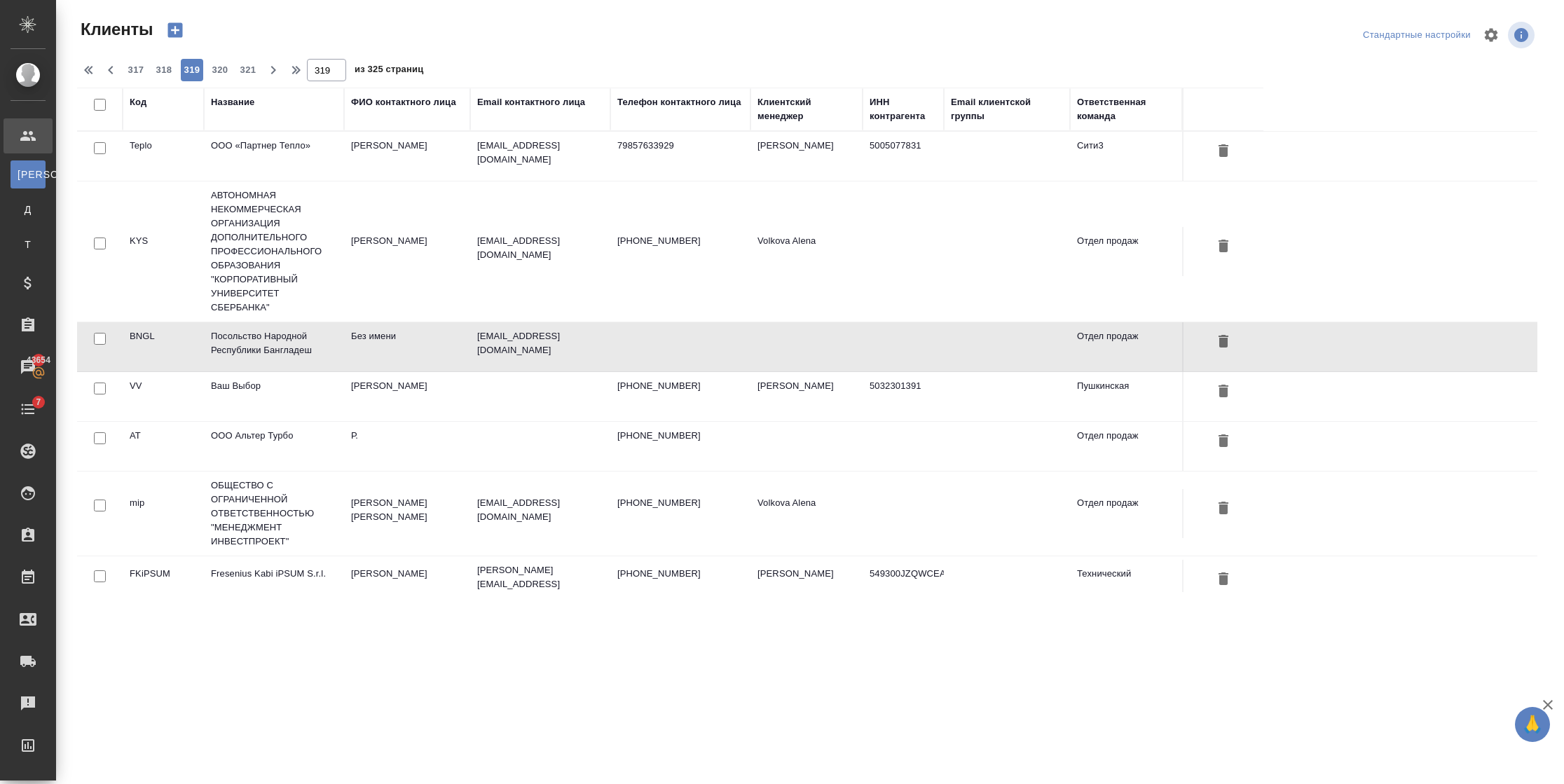
click at [657, 353] on td at bounding box center [680, 346] width 140 height 49
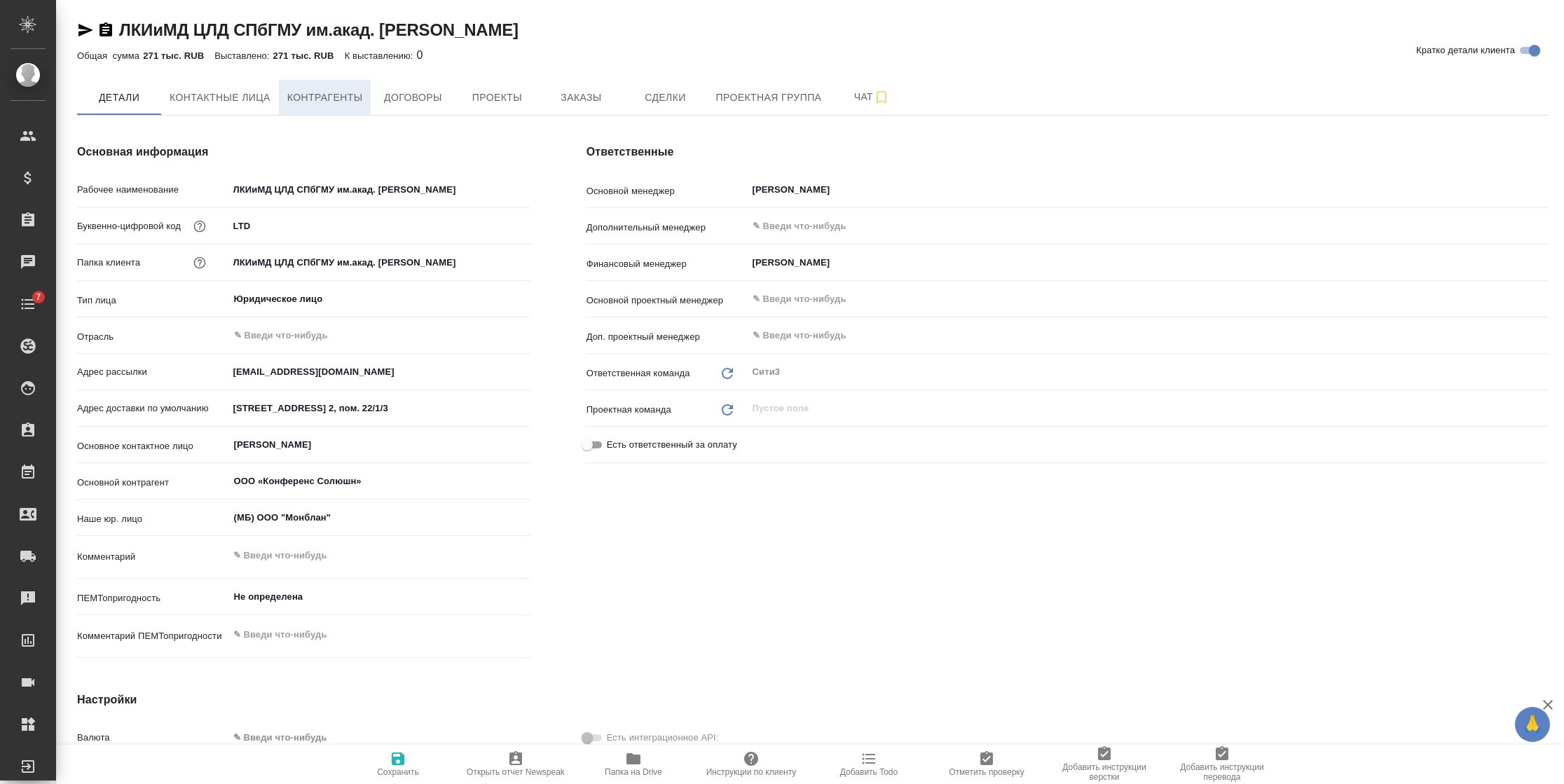
click at [324, 94] on span "Контрагенты" at bounding box center [326, 98] width 76 height 18
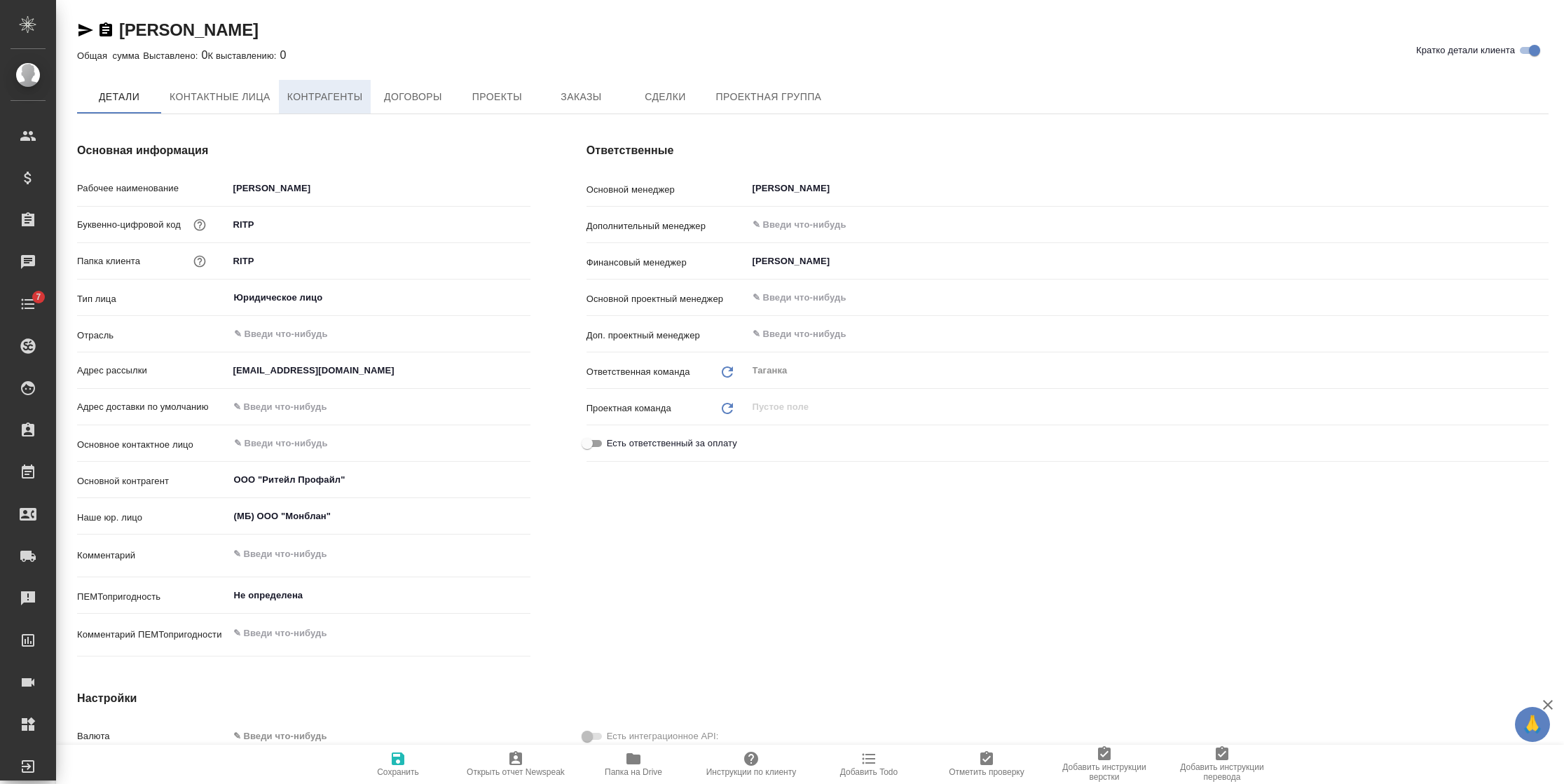
click at [331, 96] on span "Контрагенты" at bounding box center [326, 98] width 76 height 18
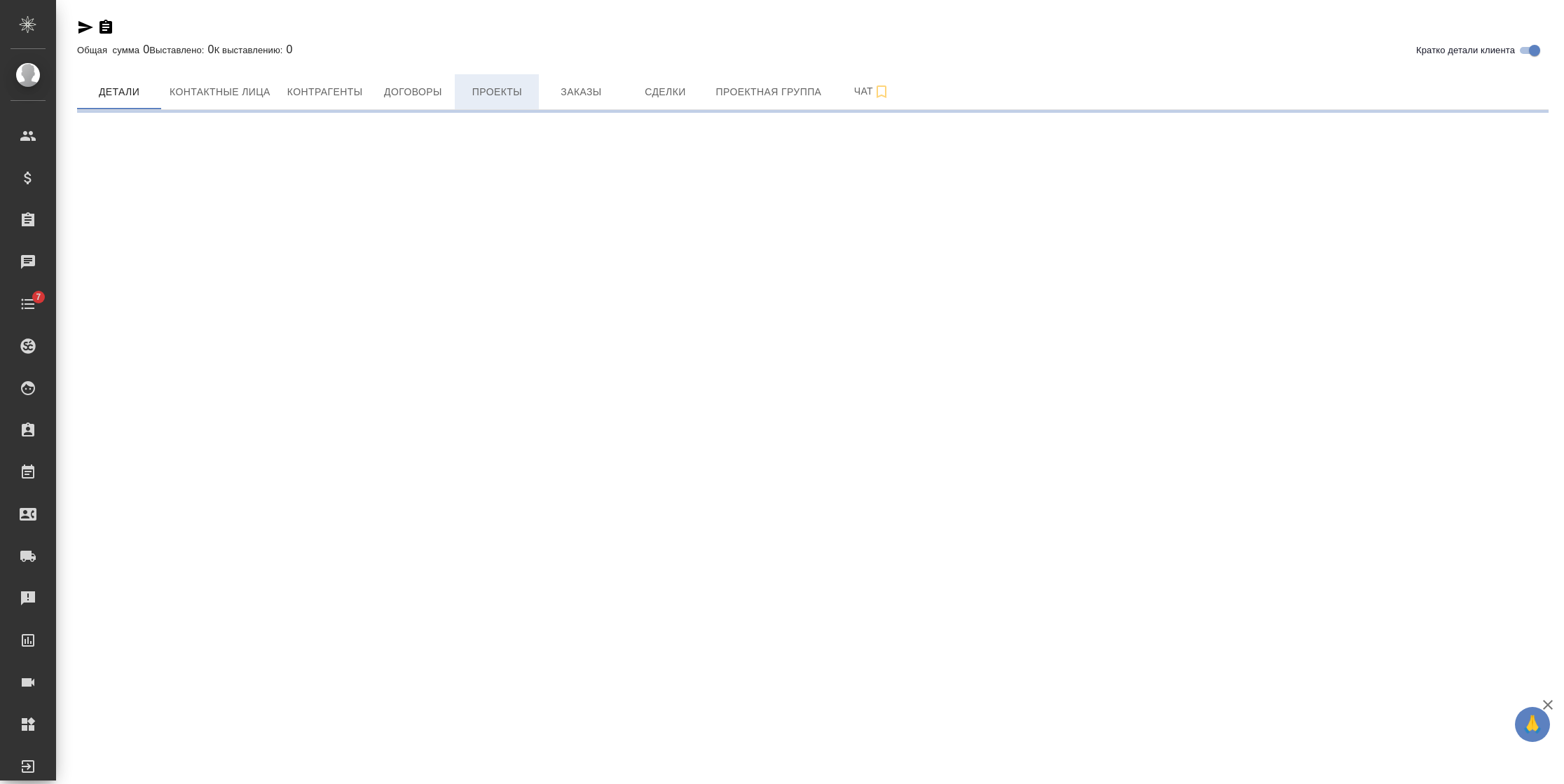
click at [487, 89] on span "Проекты" at bounding box center [497, 93] width 68 height 18
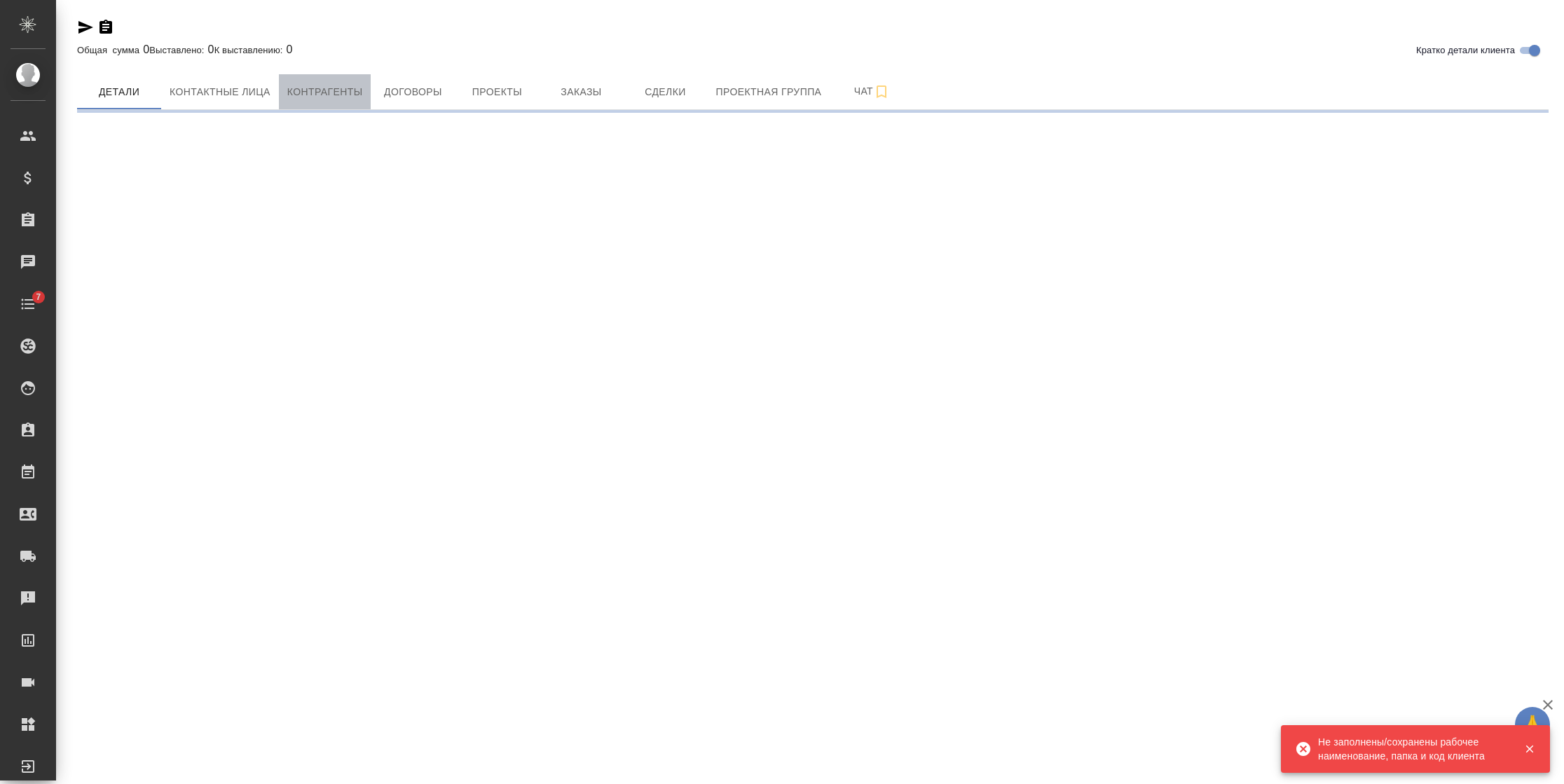
click at [294, 97] on span "Контрагенты" at bounding box center [326, 93] width 76 height 18
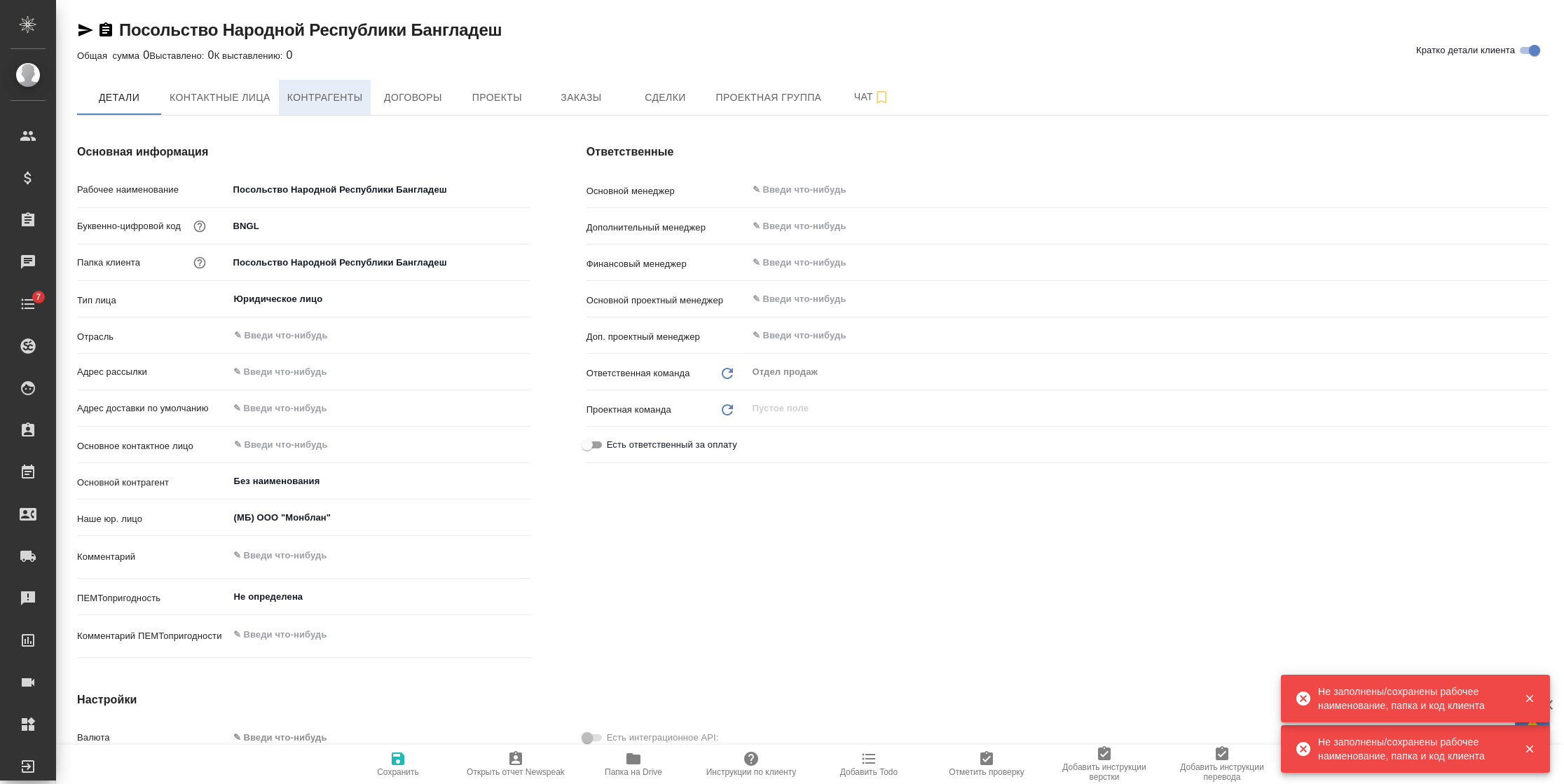
type textarea "x"
click at [294, 97] on span "Контрагенты" at bounding box center [326, 98] width 76 height 18
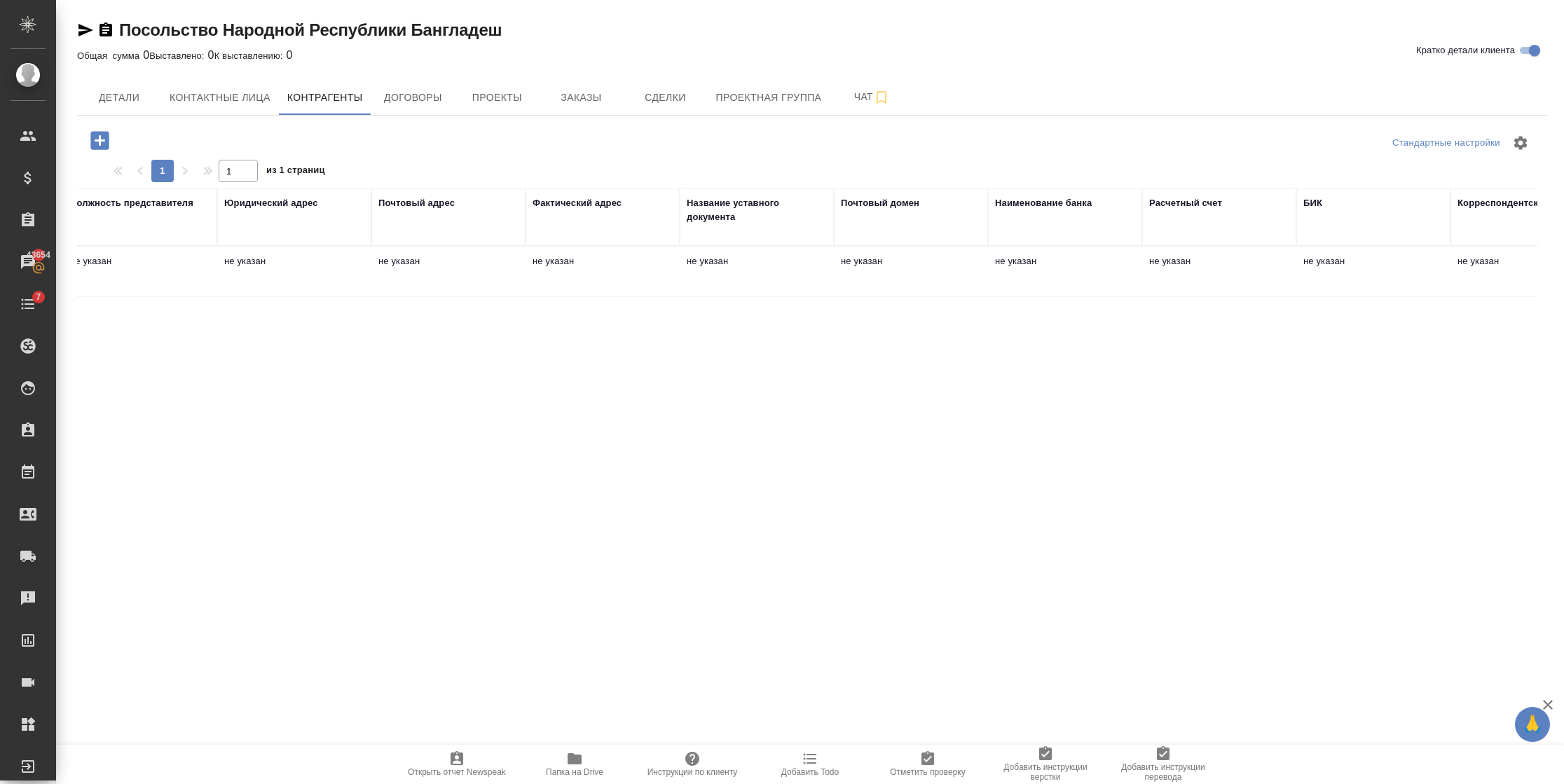
scroll to position [0, 569]
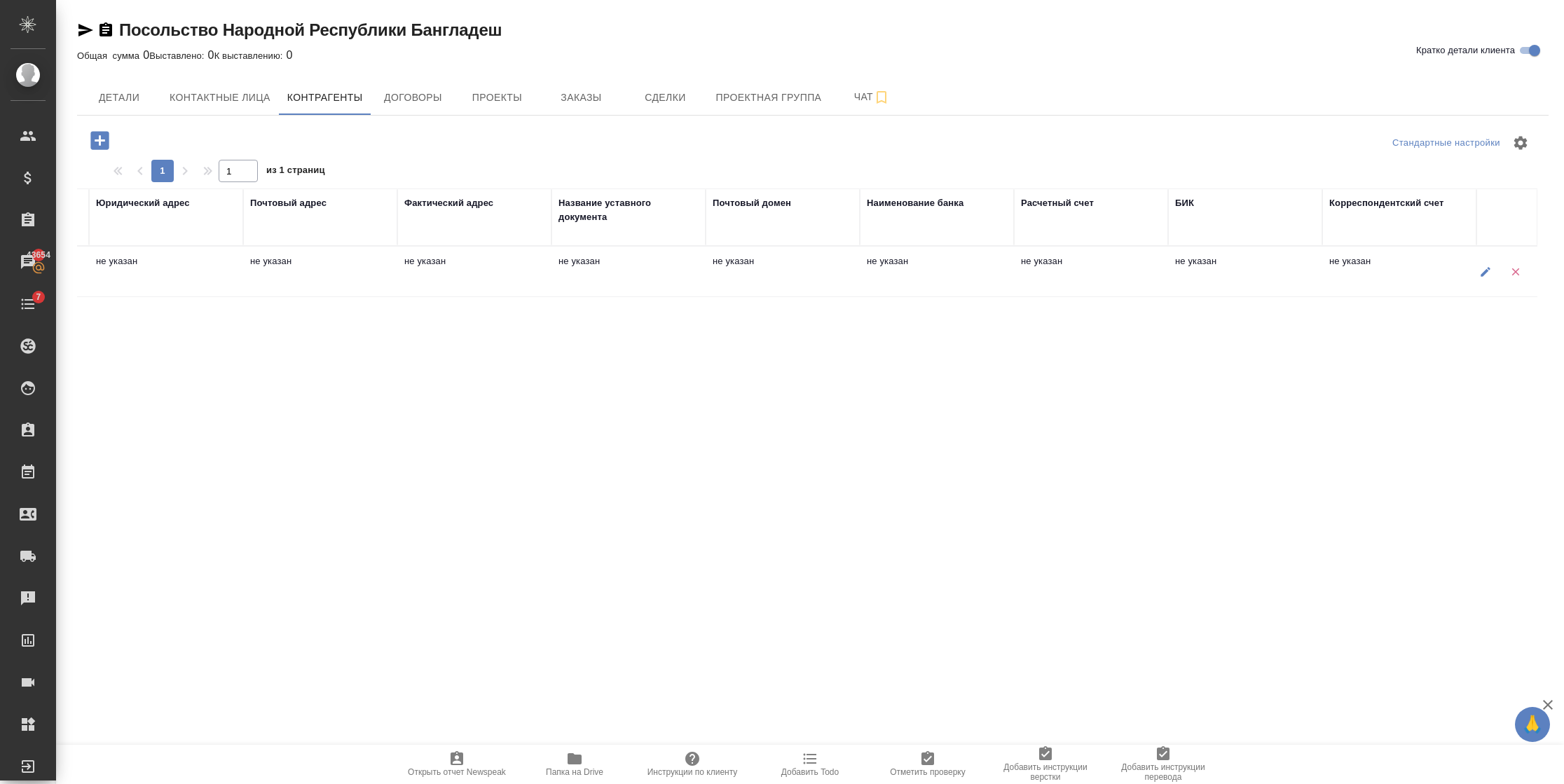
click at [1487, 266] on icon "button" at bounding box center [1485, 272] width 13 height 13
type textarea "Без наименования"
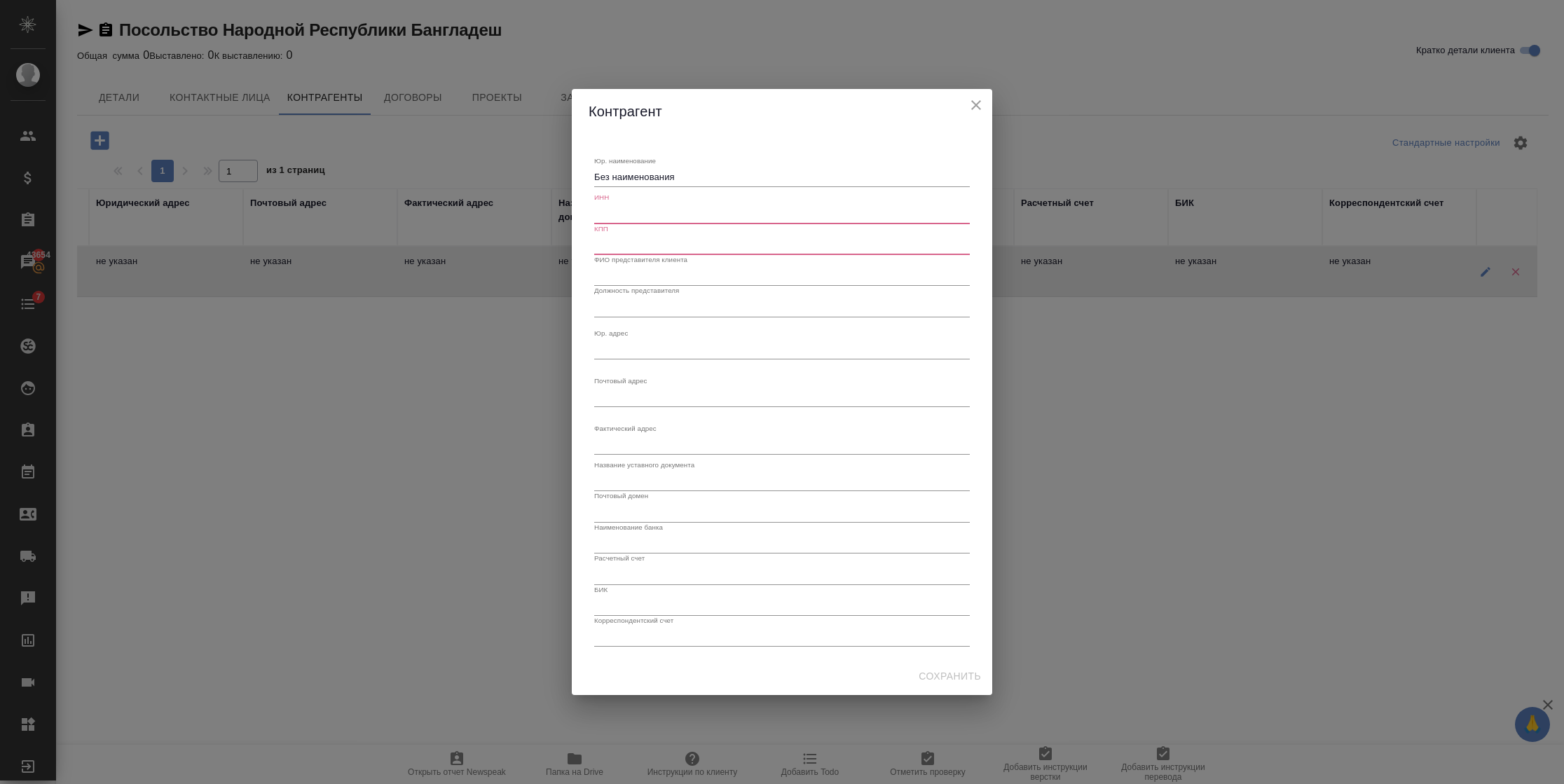
click at [971, 103] on icon "close" at bounding box center [976, 104] width 17 height 17
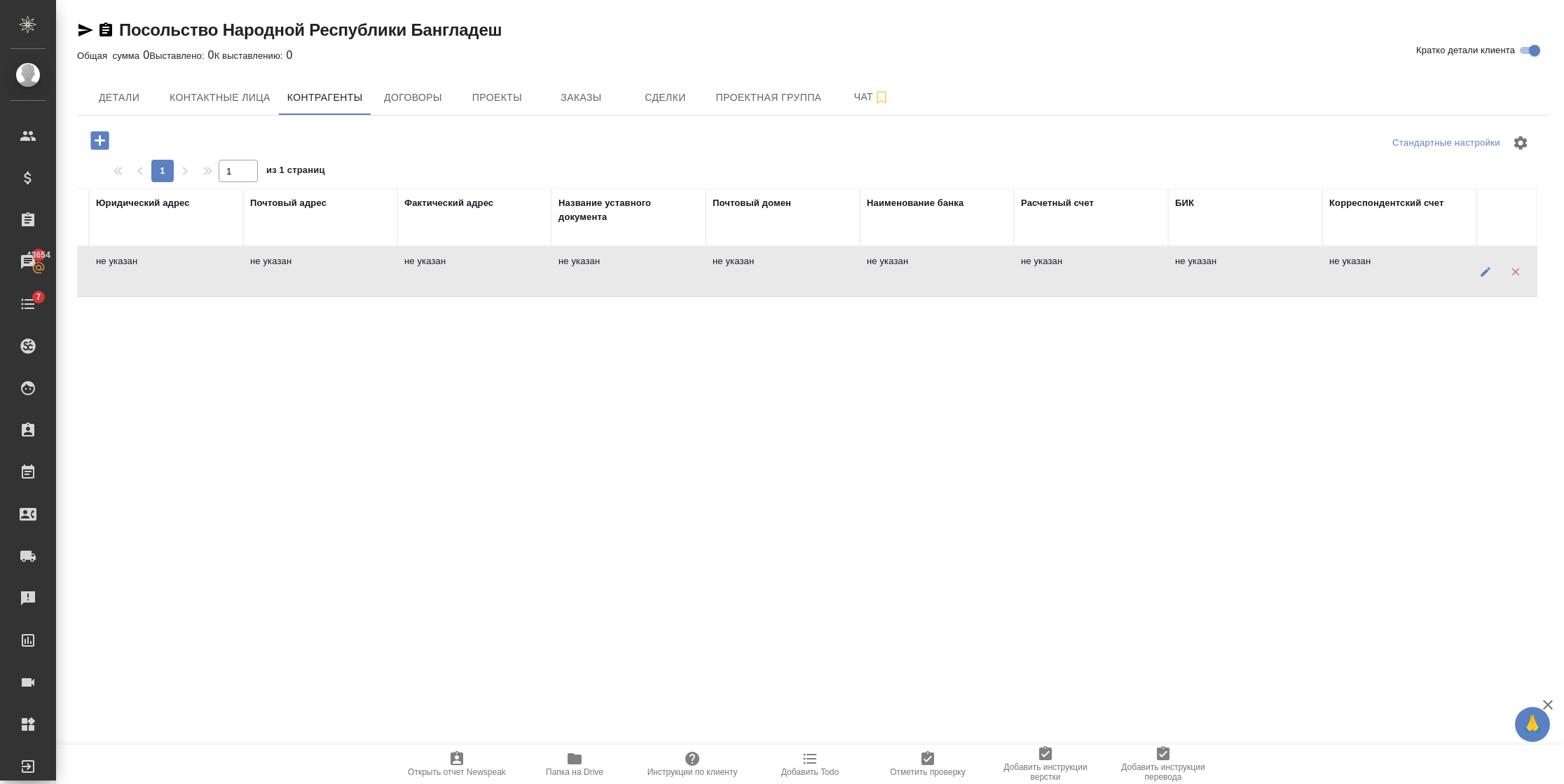
click at [513, 313] on div "Стандартные настройки 1 1 из 1 страниц Юр. наименование ИНН КПП ФИО представите…" at bounding box center [812, 507] width 1471 height 784
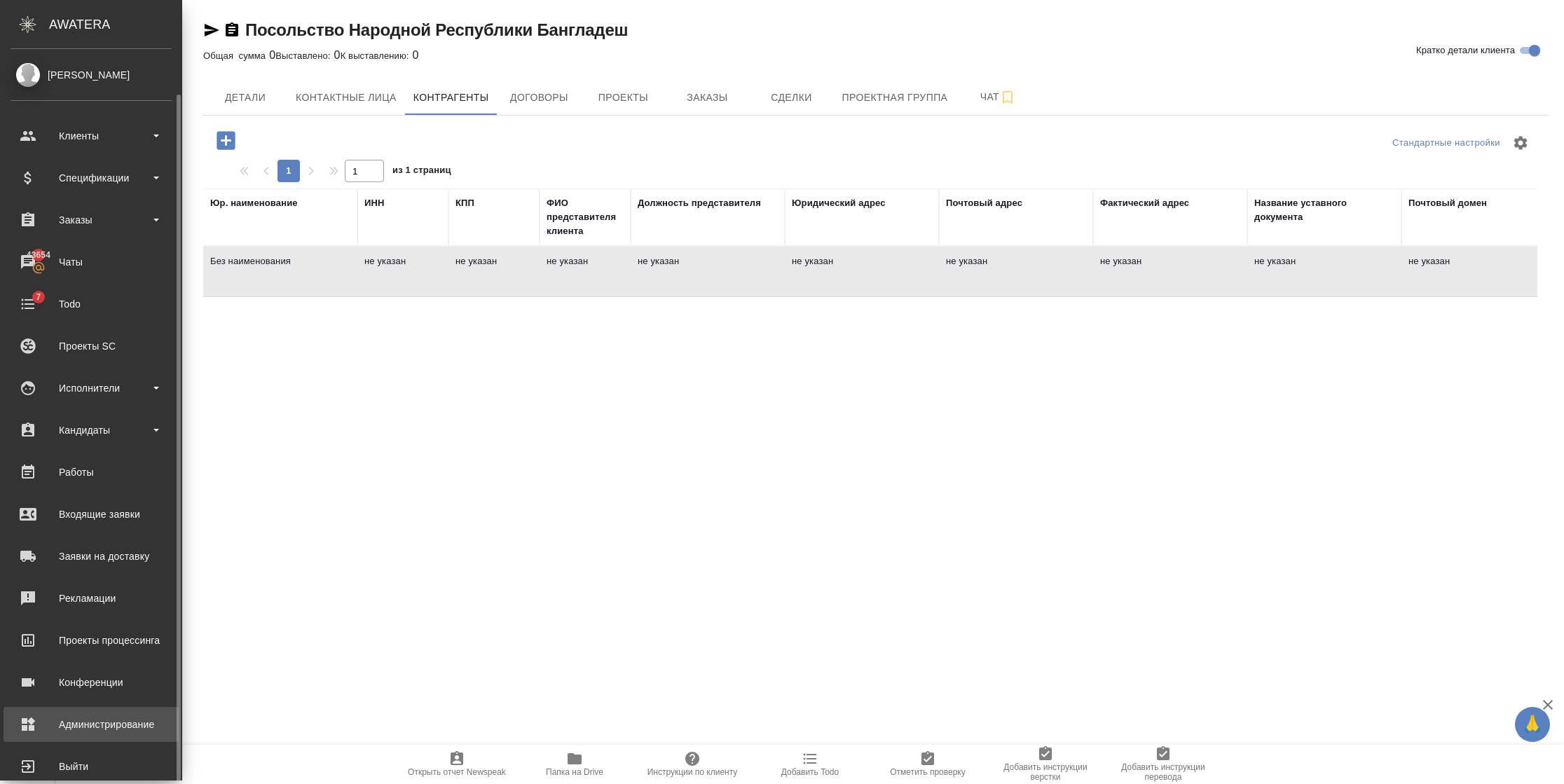
scroll to position [23, 0]
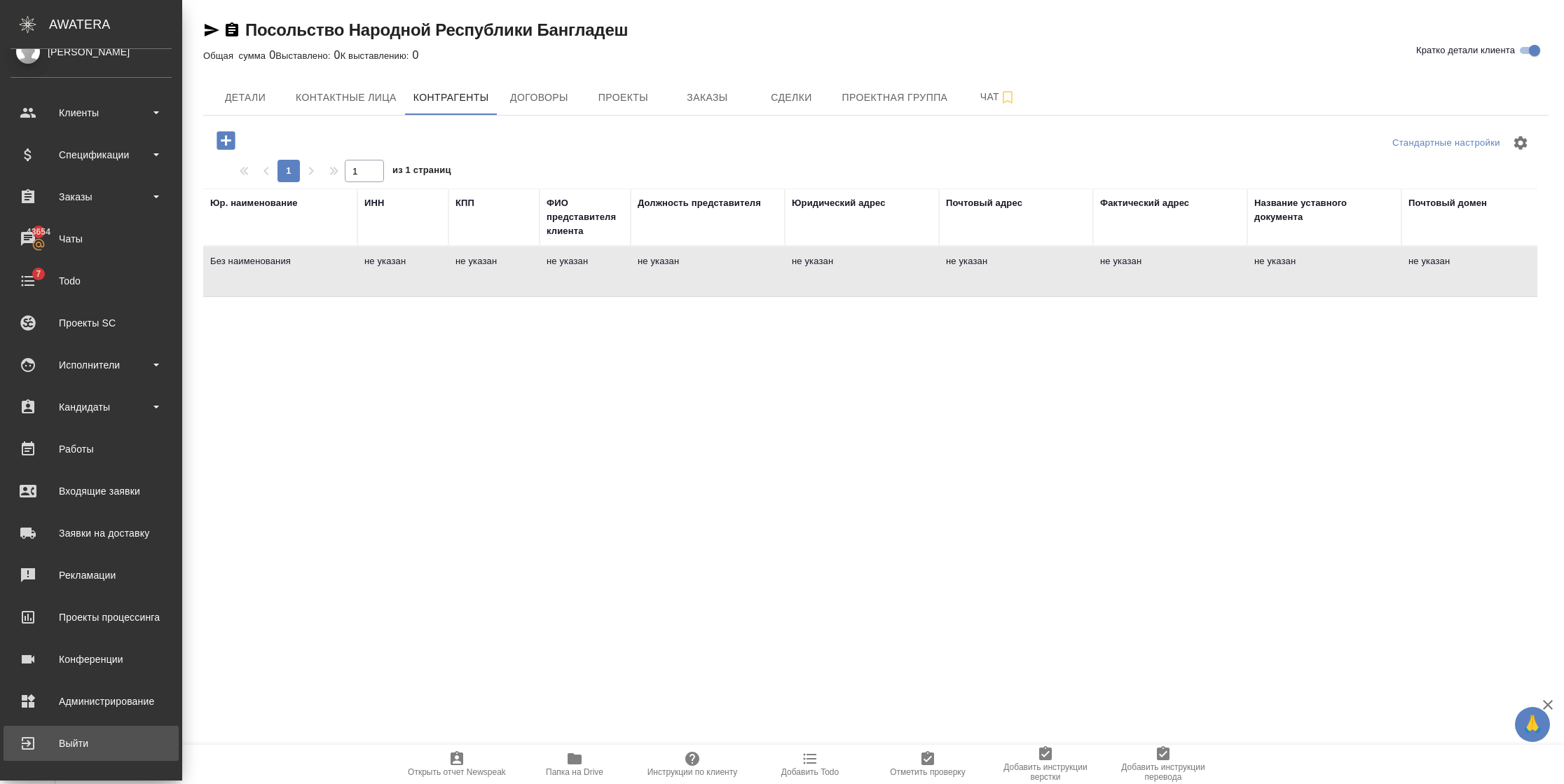
drag, startPoint x: 66, startPoint y: 756, endPoint x: 74, endPoint y: 751, distance: 9.4
click at [66, 756] on link "Выйти" at bounding box center [92, 742] width 175 height 35
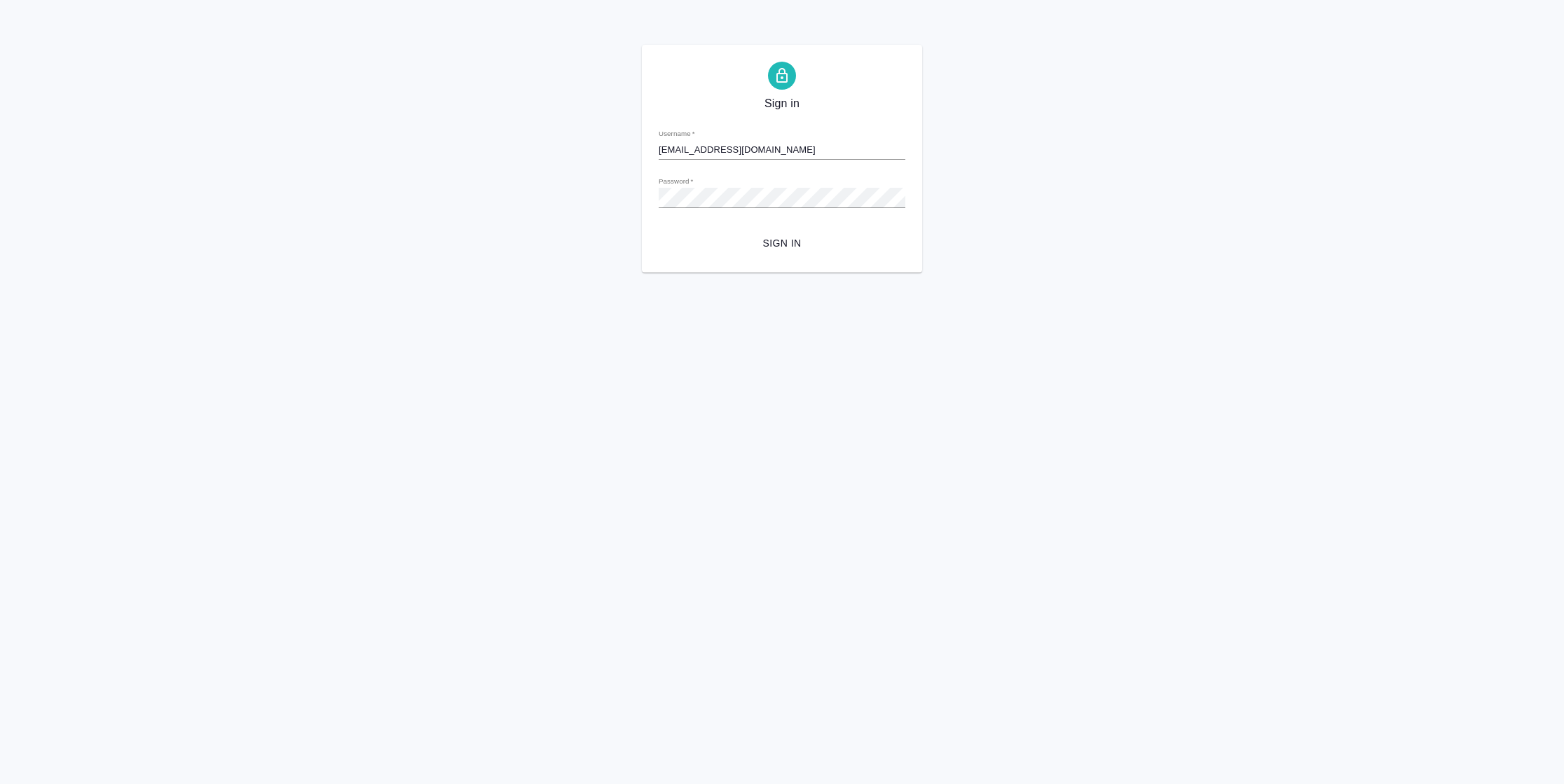
drag, startPoint x: 797, startPoint y: 152, endPoint x: 394, endPoint y: 148, distance: 403.0
click at [394, 148] on div "Sign in Username   * [EMAIL_ADDRESS][DOMAIN_NAME] Password   * urlPath   * / Si…" at bounding box center [782, 158] width 1564 height 228
type input "к"
type input "[EMAIL_ADDRESS][DOMAIN_NAME]"
click at [769, 236] on span "Sign in" at bounding box center [782, 244] width 224 height 18
